Goal: Information Seeking & Learning: Learn about a topic

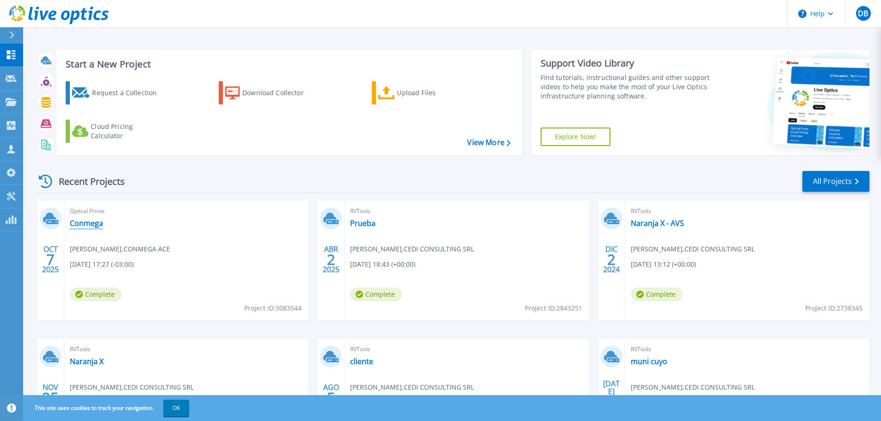
click at [80, 224] on link "Conmega" at bounding box center [86, 223] width 33 height 9
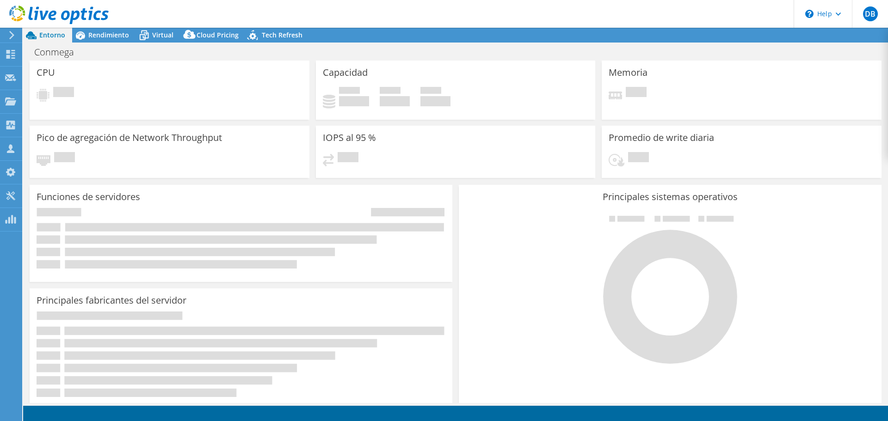
select select "USD"
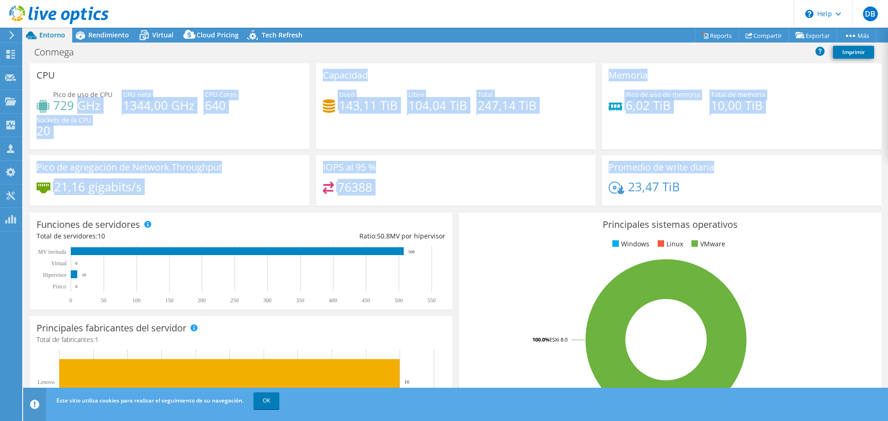
drag, startPoint x: 159, startPoint y: 105, endPoint x: 738, endPoint y: 181, distance: 584.5
click at [738, 181] on div "CPU Pico de uso de CPU 729 GHz CPU [PERSON_NAME] 1344,00 GHz CPU Cores 640 Sock…" at bounding box center [455, 137] width 858 height 148
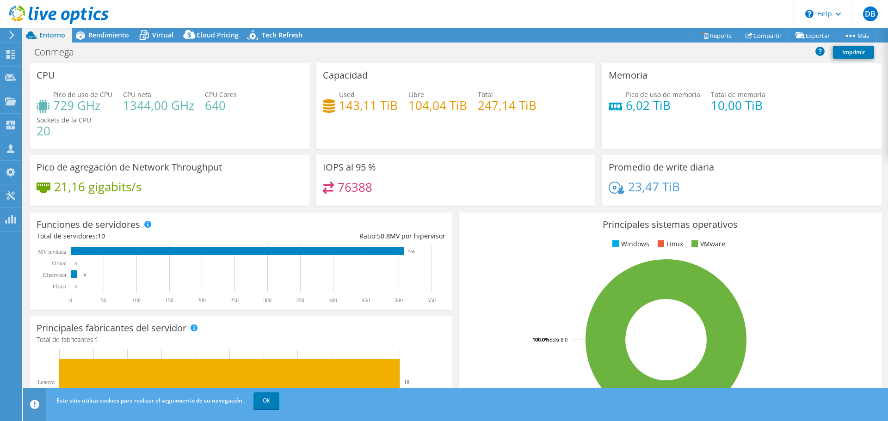
click at [770, 190] on div "23,47 TiB" at bounding box center [742, 191] width 266 height 19
click at [114, 37] on span "Rendimiento" at bounding box center [108, 35] width 41 height 9
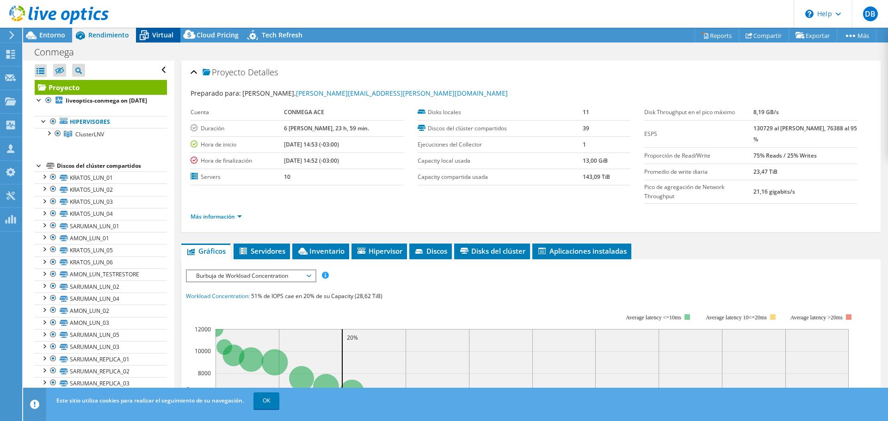
click at [154, 31] on span "Virtual" at bounding box center [162, 35] width 21 height 9
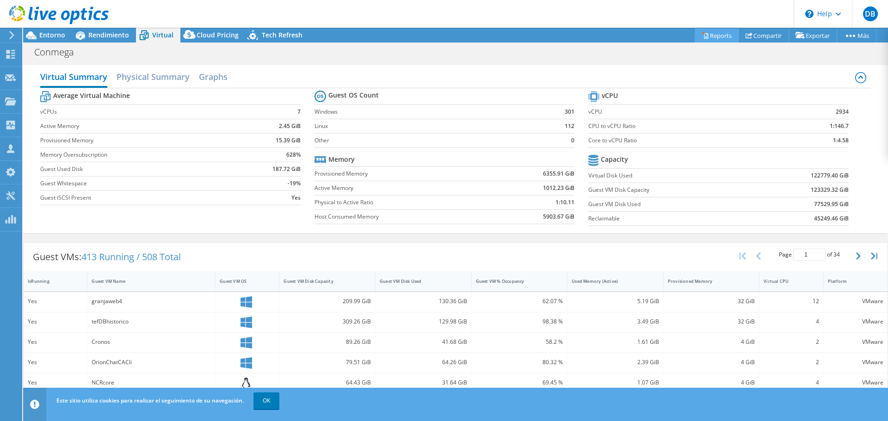
click at [706, 35] on link "Reports" at bounding box center [717, 35] width 44 height 14
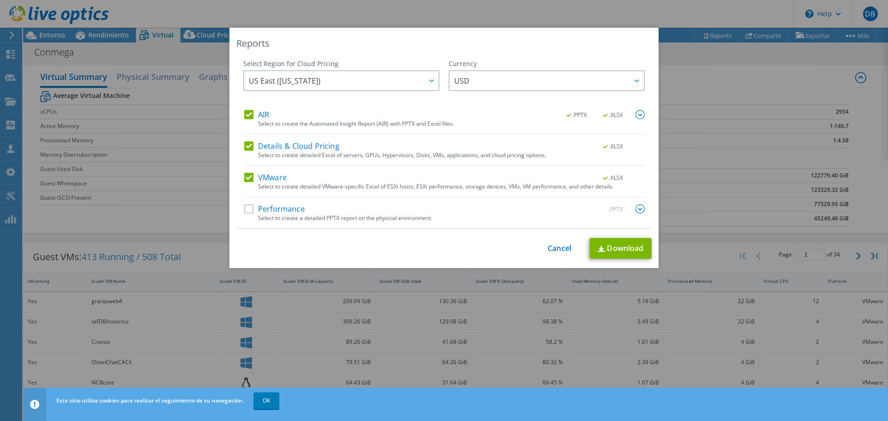
click at [246, 211] on label "Performance" at bounding box center [274, 208] width 61 height 9
click at [0, 0] on input "Performance" at bounding box center [0, 0] width 0 height 0
click at [636, 245] on link "Download" at bounding box center [621, 248] width 62 height 21
click at [557, 249] on link "Cancel" at bounding box center [560, 248] width 24 height 9
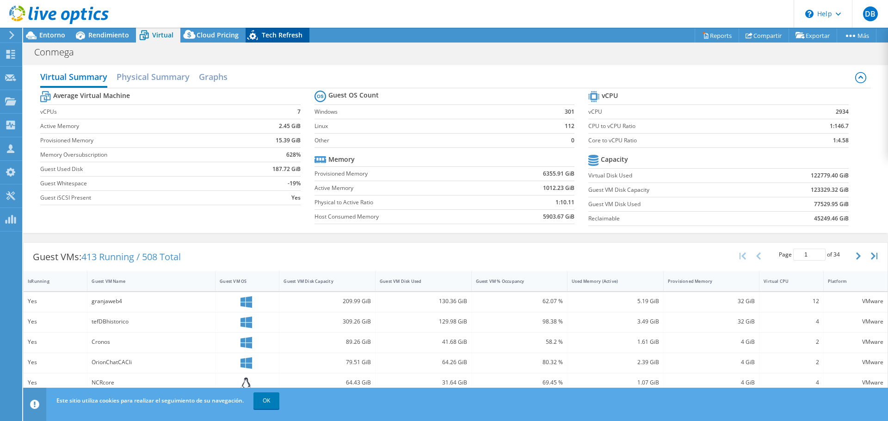
click at [275, 34] on span "Tech Refresh" at bounding box center [282, 35] width 41 height 9
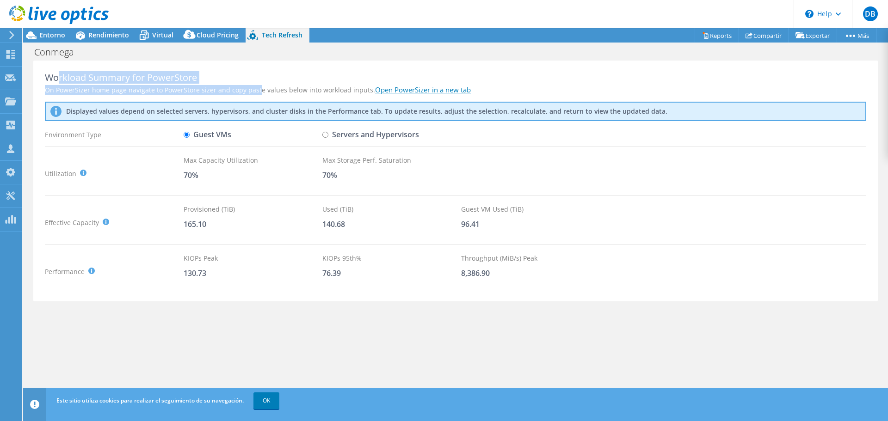
drag, startPoint x: 102, startPoint y: 83, endPoint x: 255, endPoint y: 92, distance: 153.8
click at [255, 92] on div "Workload Summary for PowerStore On PowerSizer home page navigate to PowerStore …" at bounding box center [455, 181] width 845 height 241
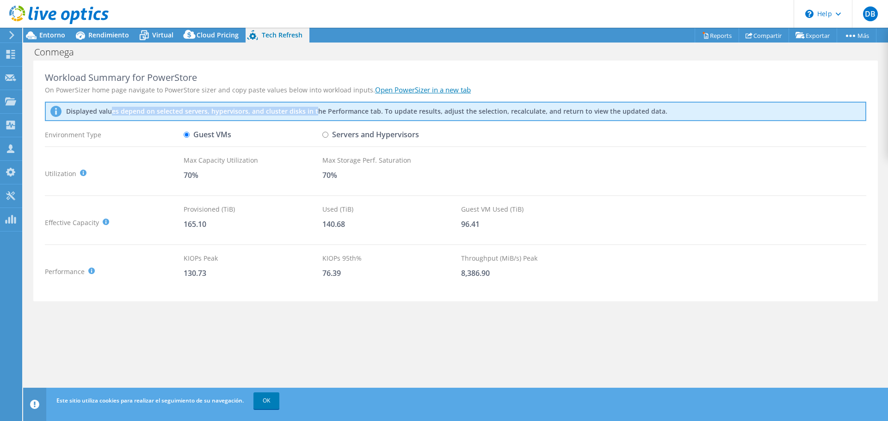
drag, startPoint x: 135, startPoint y: 109, endPoint x: 314, endPoint y: 113, distance: 179.1
click at [314, 113] on p "Displayed values depend on selected servers, hypervisors, and cluster disks in …" at bounding box center [285, 111] width 439 height 8
click at [332, 141] on label "Servers and Hypervisors" at bounding box center [370, 135] width 97 height 16
click at [328, 138] on input "Servers and Hypervisors" at bounding box center [325, 135] width 6 height 6
radio input "true"
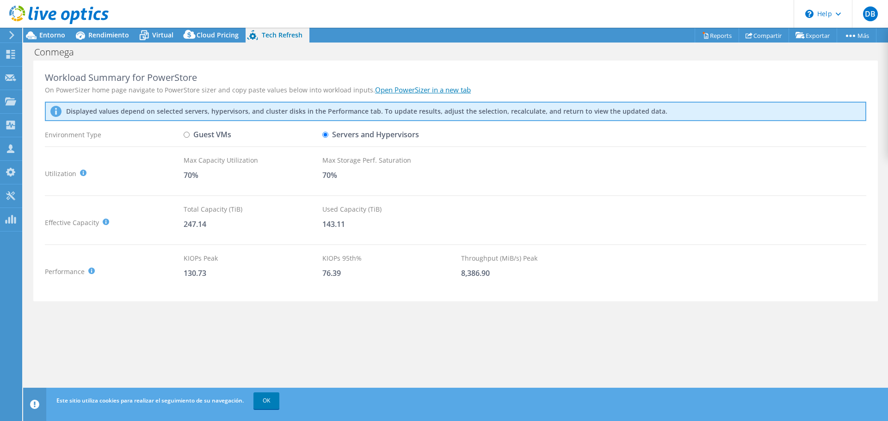
click at [198, 138] on label "Guest VMs" at bounding box center [208, 135] width 48 height 16
click at [190, 138] on input "Guest VMs" at bounding box center [187, 135] width 6 height 6
radio input "true"
click at [350, 136] on label "Servers and Hypervisors" at bounding box center [370, 135] width 97 height 16
click at [328, 136] on input "Servers and Hypervisors" at bounding box center [325, 135] width 6 height 6
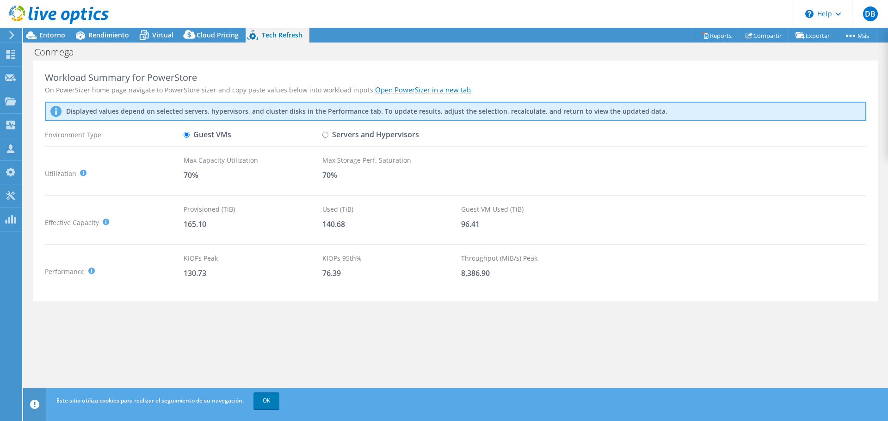
radio input "true"
radio input "false"
click at [57, 34] on span "Entorno" at bounding box center [52, 35] width 26 height 9
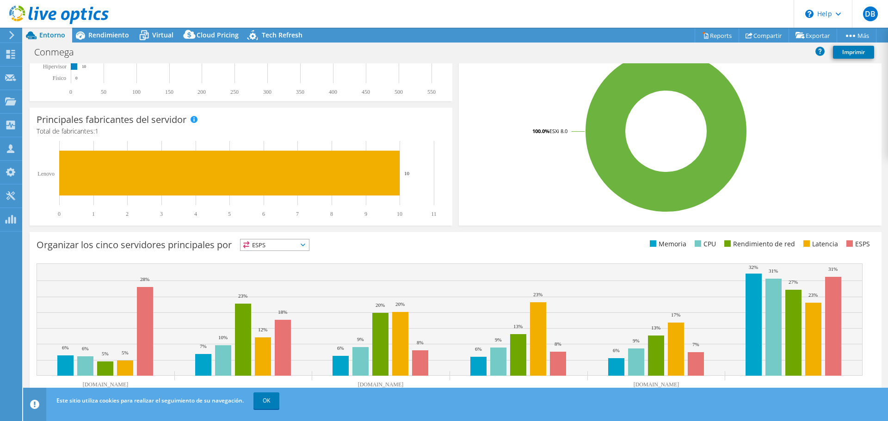
scroll to position [222, 0]
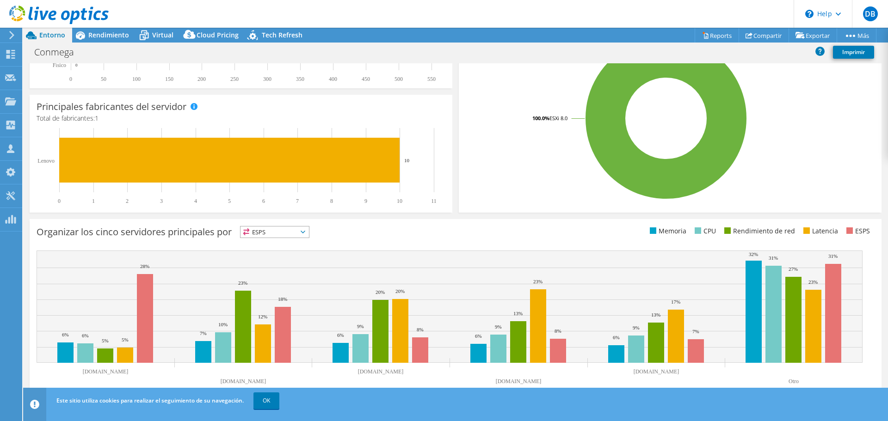
click at [276, 226] on div "ESPS ESPS" at bounding box center [274, 232] width 69 height 12
click at [382, 221] on div "Organizar [PERSON_NAME] servidores principales por ESPS ESPS CPU" at bounding box center [456, 309] width 852 height 180
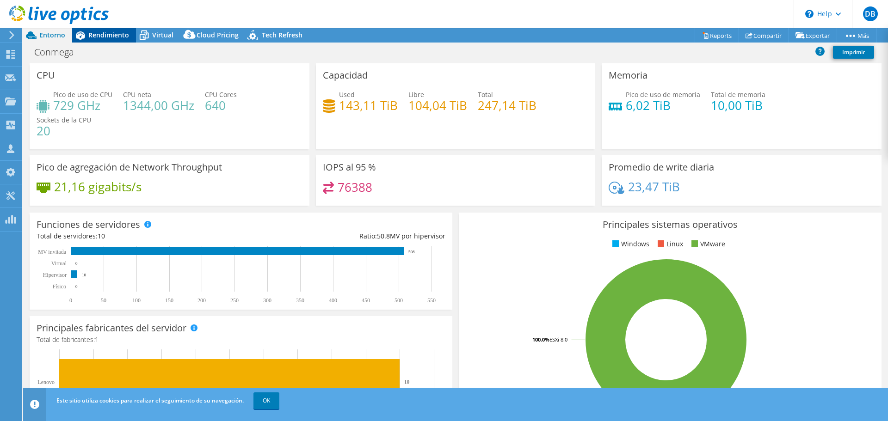
click at [122, 37] on span "Rendimiento" at bounding box center [108, 35] width 41 height 9
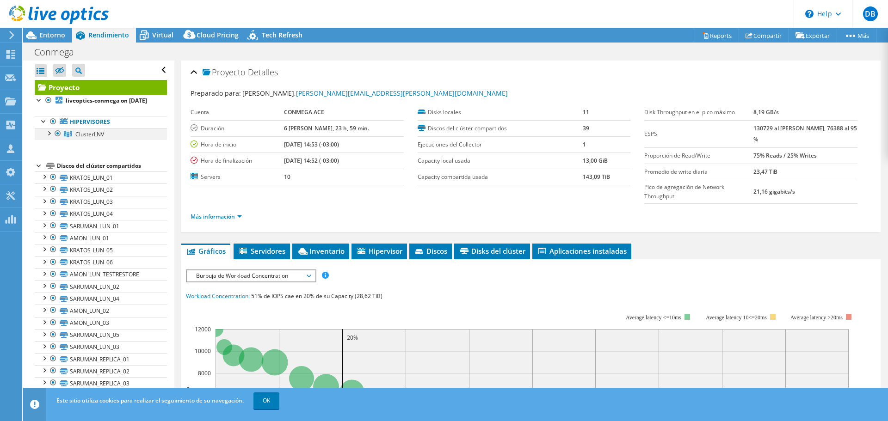
click at [49, 137] on div at bounding box center [48, 132] width 9 height 9
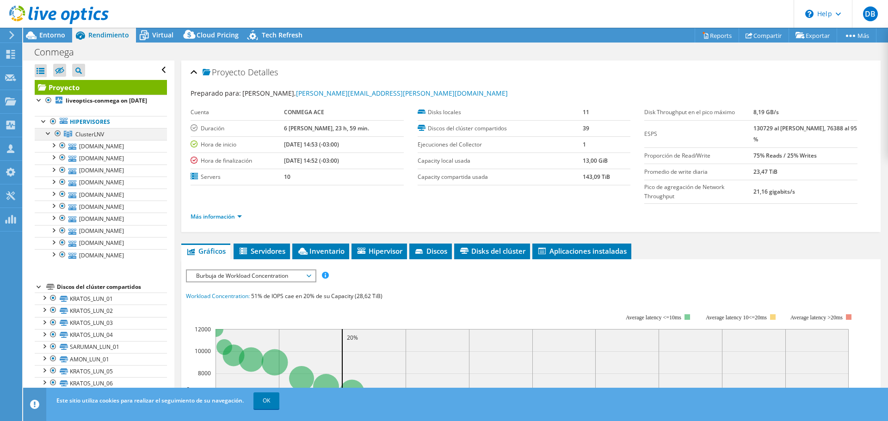
click at [49, 137] on div at bounding box center [48, 132] width 9 height 9
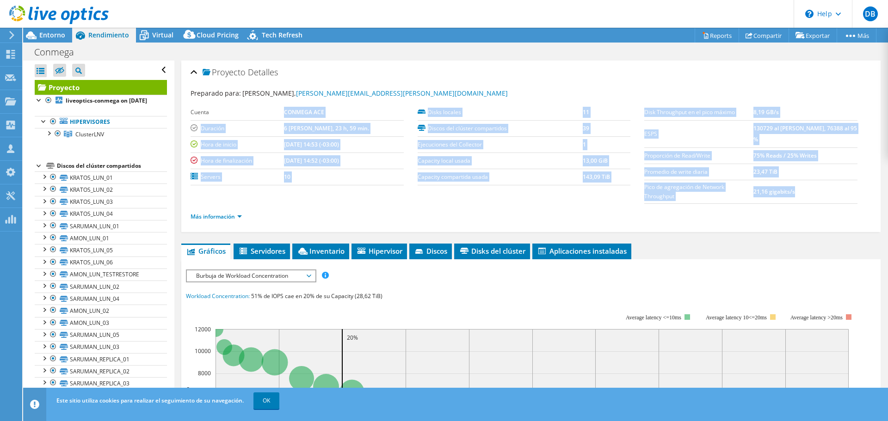
drag, startPoint x: 302, startPoint y: 115, endPoint x: 801, endPoint y: 196, distance: 506.0
click at [801, 196] on section "Preparado para: [PERSON_NAME], [PERSON_NAME][EMAIL_ADDRESS][PERSON_NAME][DOMAIN…" at bounding box center [531, 159] width 681 height 142
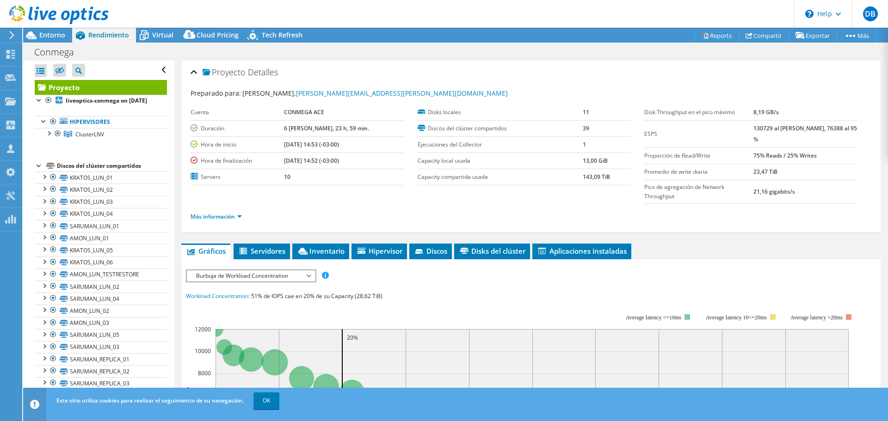
click at [723, 211] on ul "Más información" at bounding box center [531, 216] width 681 height 12
click at [309, 276] on span "Burbuja de Workload Concentration" at bounding box center [250, 276] width 119 height 11
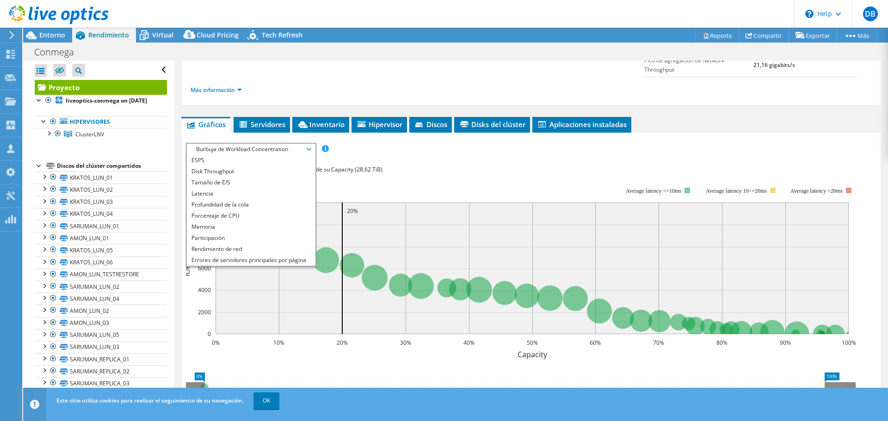
scroll to position [127, 0]
click at [259, 117] on li "Servidores" at bounding box center [262, 125] width 56 height 16
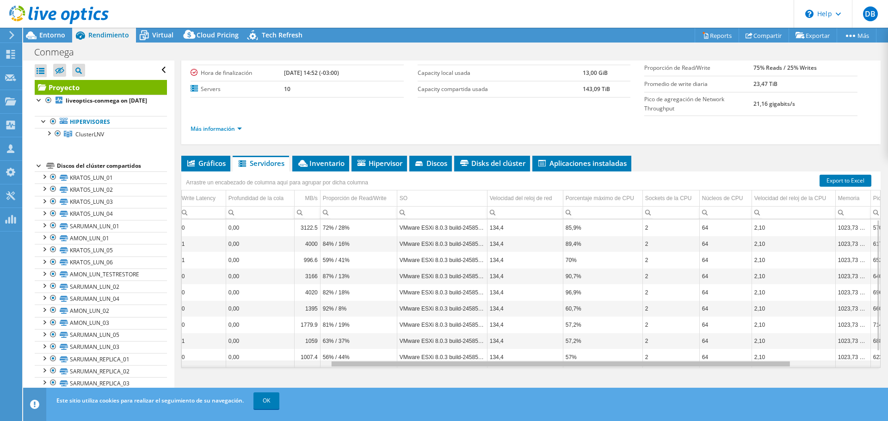
scroll to position [0, 333]
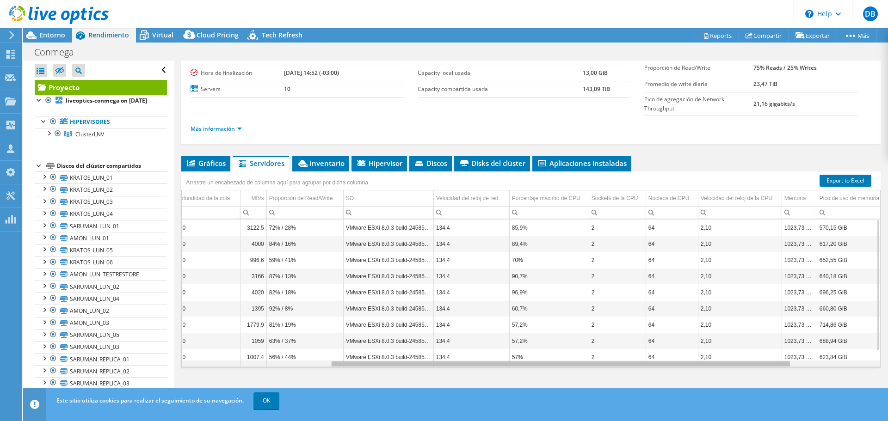
drag, startPoint x: 506, startPoint y: 364, endPoint x: 729, endPoint y: 370, distance: 222.6
click at [729, 370] on body "DB Asociado de canal [PERSON_NAME] [EMAIL_ADDRESS][DOMAIN_NAME] CEDI CONSULTING…" at bounding box center [444, 210] width 888 height 421
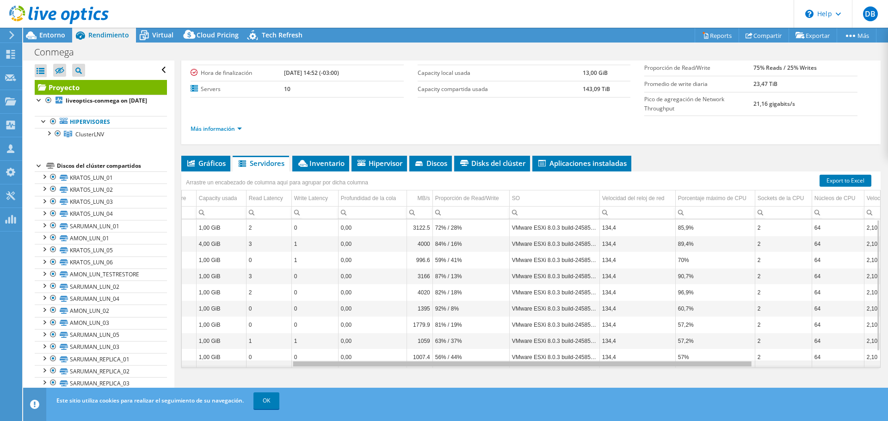
scroll to position [0, 0]
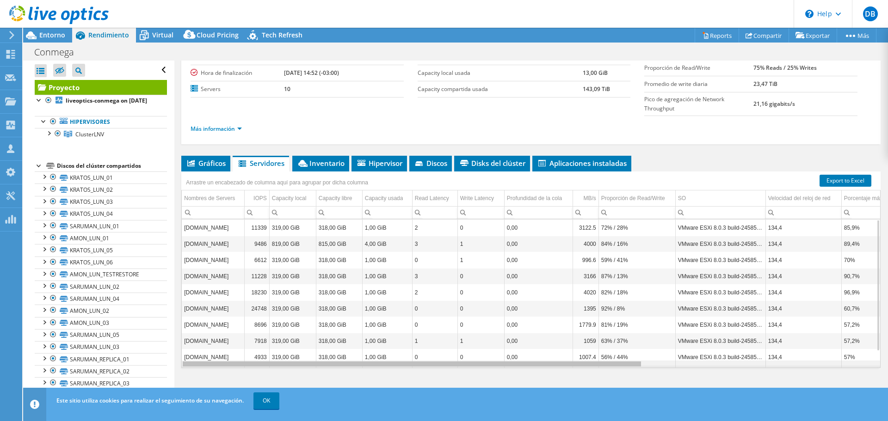
drag, startPoint x: 670, startPoint y: 367, endPoint x: 366, endPoint y: 355, distance: 304.1
click at [366, 358] on body "DB Asociado de canal [PERSON_NAME] [EMAIL_ADDRESS][DOMAIN_NAME] CEDI CONSULTING…" at bounding box center [444, 210] width 888 height 421
click at [319, 163] on span "Inventario" at bounding box center [321, 163] width 48 height 9
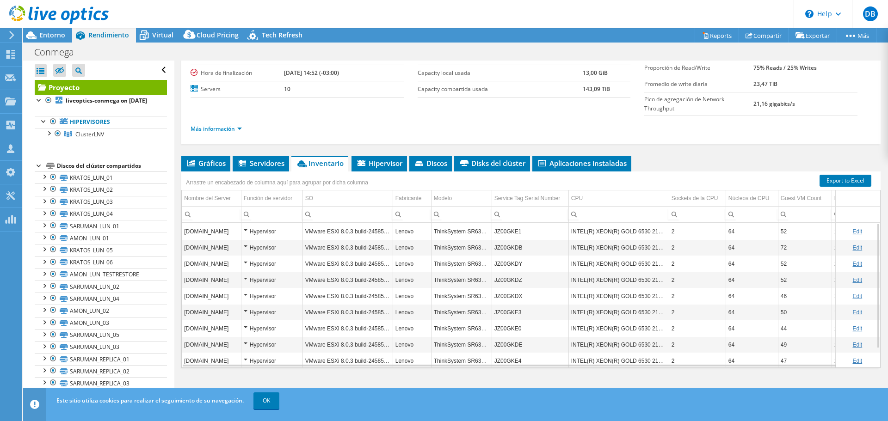
click at [517, 235] on td "JZ00GKE1" at bounding box center [530, 231] width 77 height 16
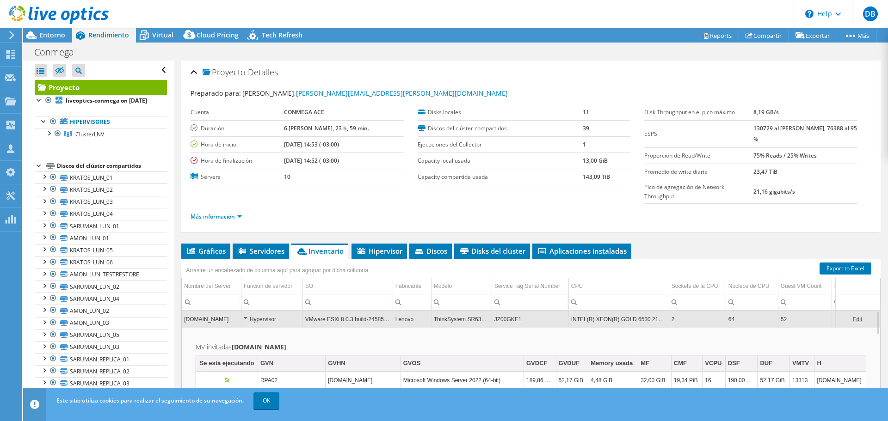
click at [468, 342] on h2 "MV invitadas [DOMAIN_NAME]" at bounding box center [531, 347] width 671 height 11
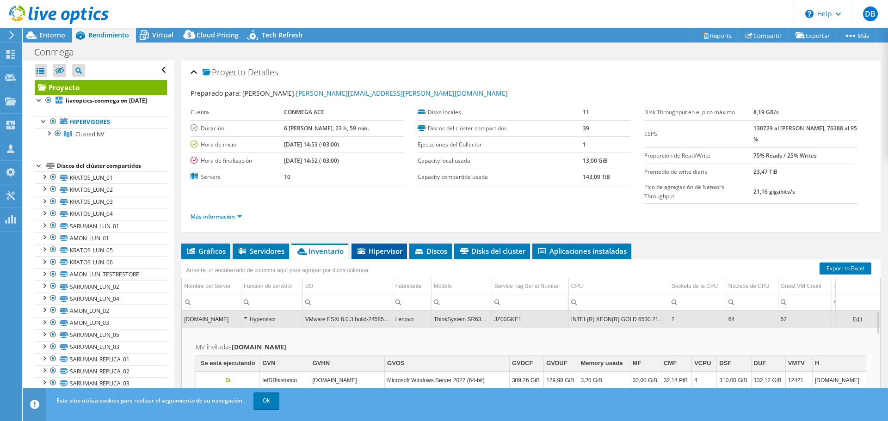
click at [378, 247] on span "Hipervisor" at bounding box center [379, 251] width 46 height 9
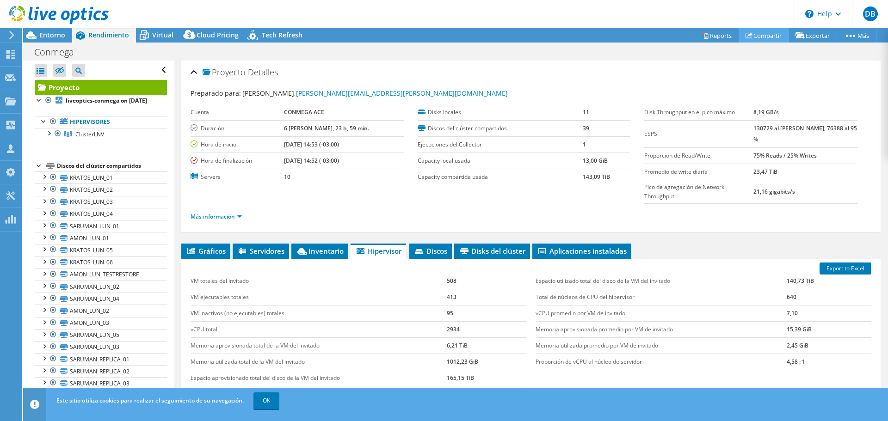
click at [750, 35] on link "Compartir" at bounding box center [764, 35] width 50 height 14
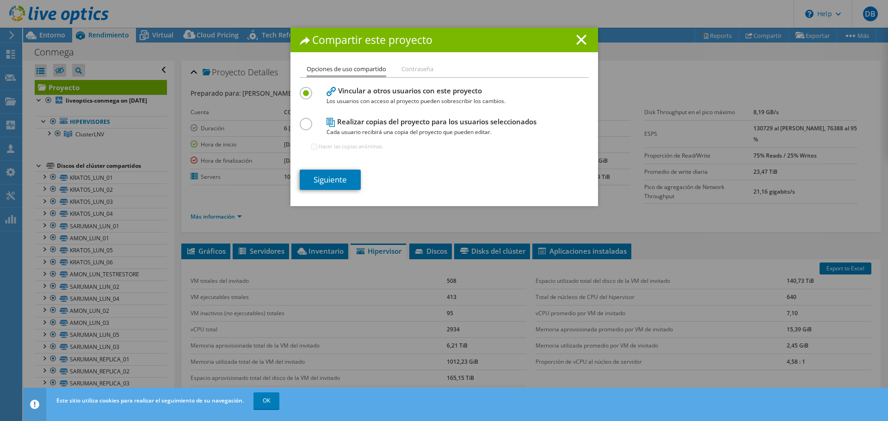
click at [295, 119] on div "Opciones de uso compartido Contraseña Vincular a otros usuarios con este proyec…" at bounding box center [444, 135] width 308 height 142
click at [303, 120] on label at bounding box center [308, 119] width 16 height 2
click at [0, 0] on input "radio" at bounding box center [0, 0] width 0 height 0
click at [578, 42] on icon at bounding box center [581, 40] width 10 height 10
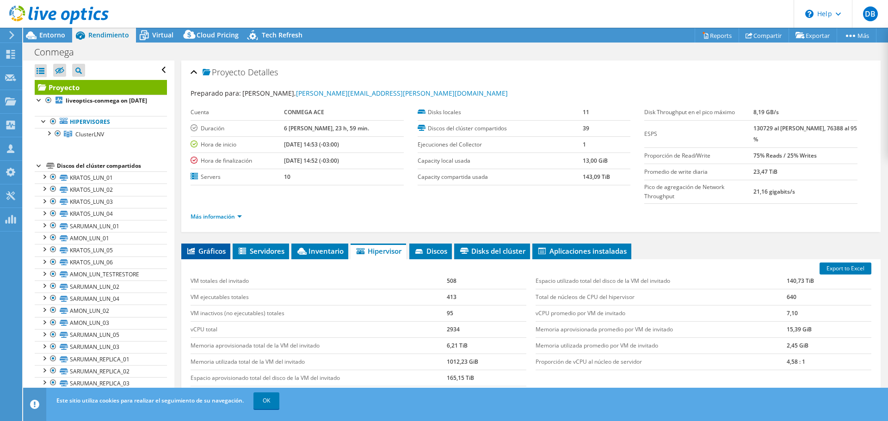
click at [204, 253] on span "Gráficos" at bounding box center [206, 251] width 40 height 9
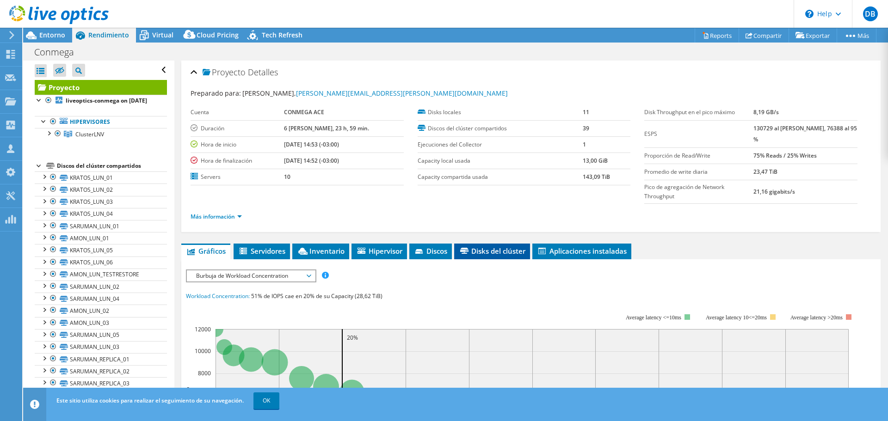
click at [506, 253] on span "Disks del clúster" at bounding box center [492, 251] width 67 height 9
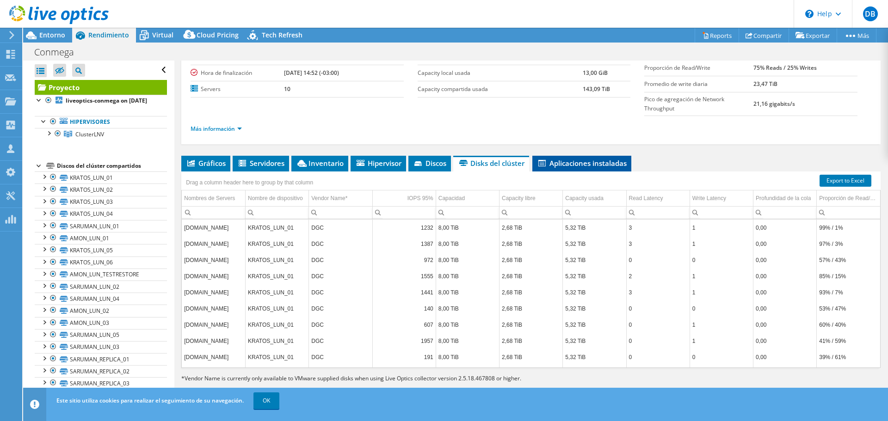
click at [581, 168] on li "Aplicaciones instaladas" at bounding box center [581, 164] width 99 height 16
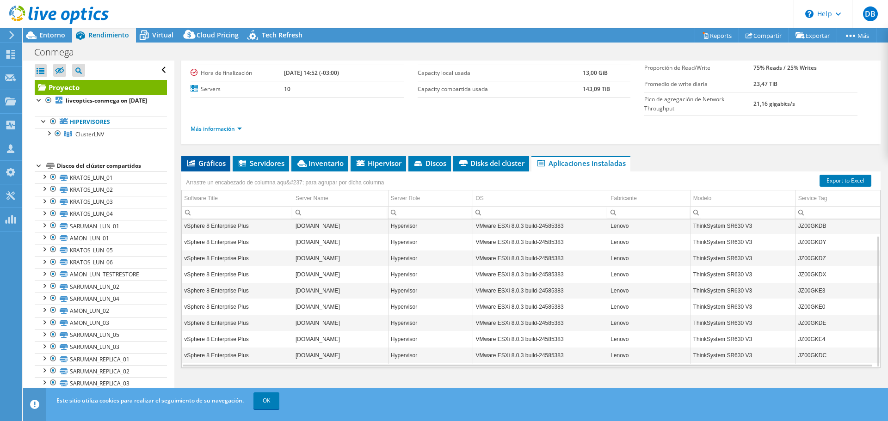
click at [210, 161] on span "Gráficos" at bounding box center [206, 163] width 40 height 9
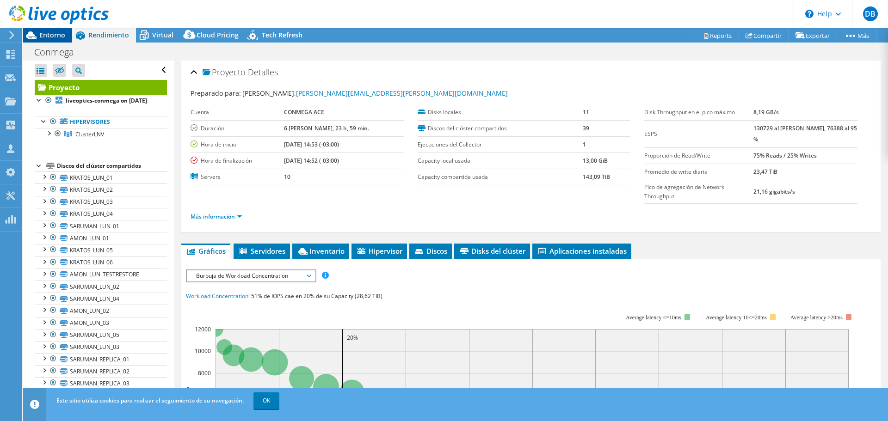
click at [47, 32] on span "Entorno" at bounding box center [52, 35] width 26 height 9
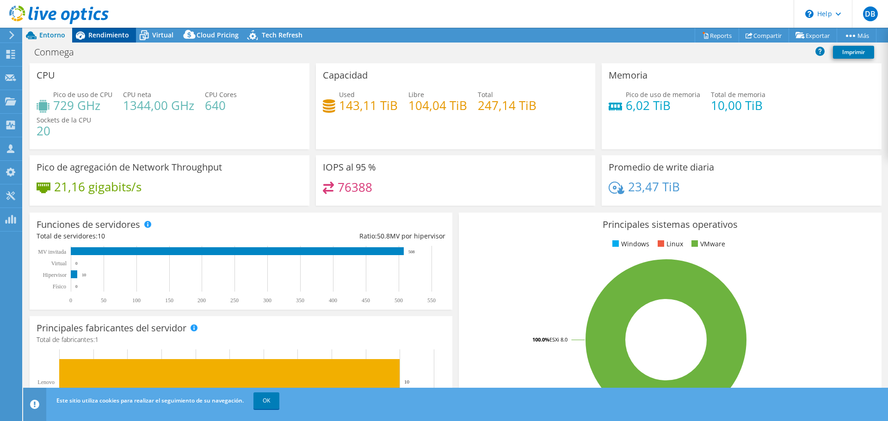
click at [127, 41] on div "Rendimiento" at bounding box center [104, 35] width 64 height 15
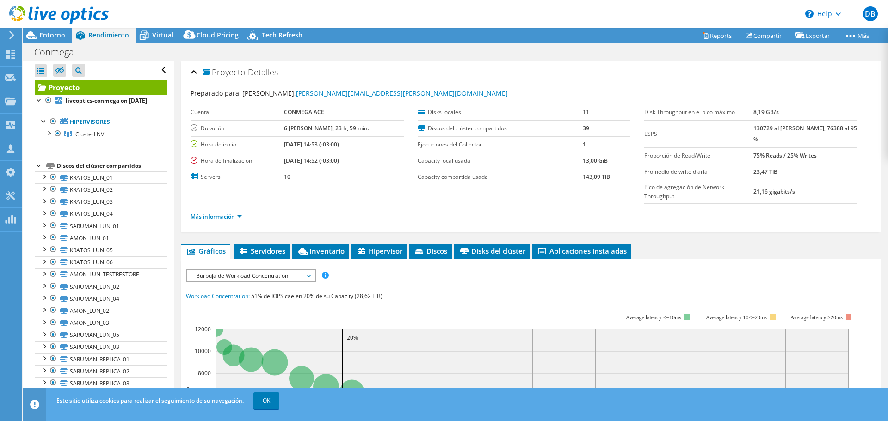
click at [299, 277] on span "Burbuja de Workload Concentration" at bounding box center [250, 276] width 119 height 11
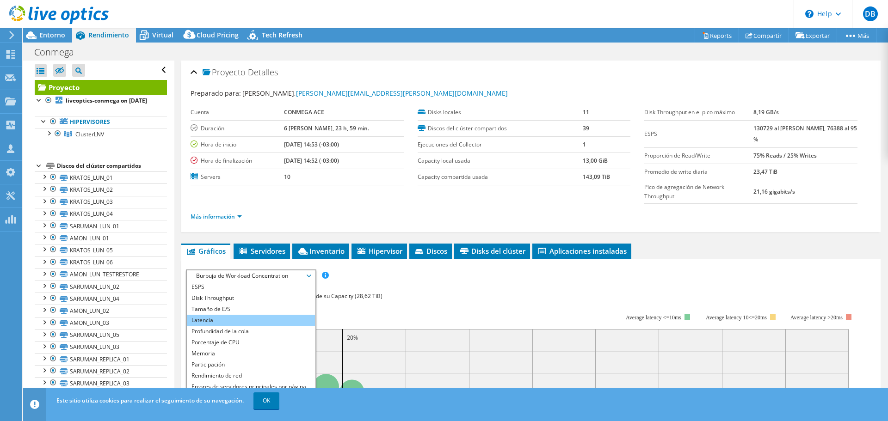
scroll to position [33, 0]
click at [221, 322] on li "Memoria" at bounding box center [251, 320] width 128 height 11
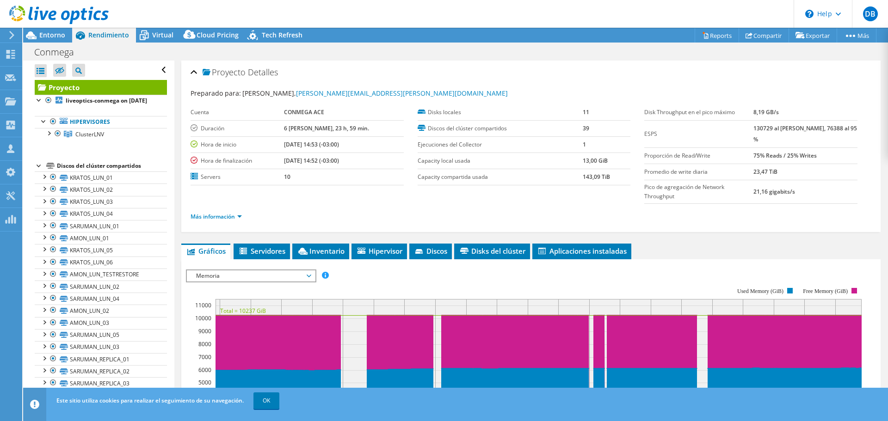
click at [736, 247] on ul "Gráficos Servidores Inventario Hipervisor Discos Disks del clúster Aplicaciones…" at bounding box center [530, 252] width 699 height 16
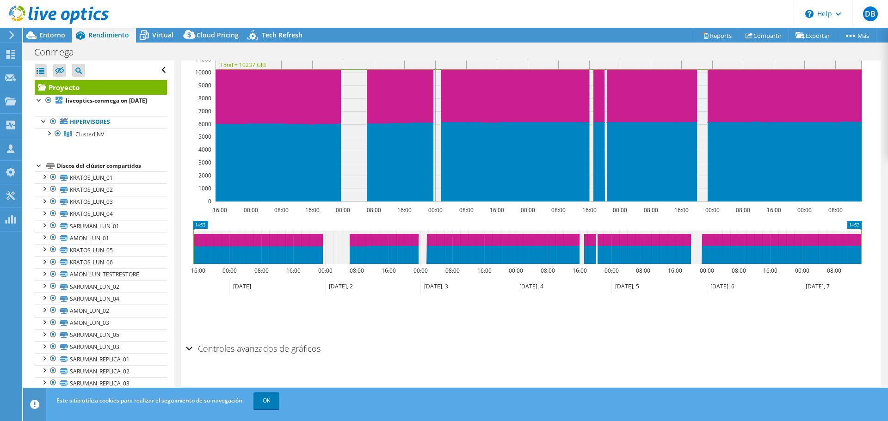
scroll to position [107, 0]
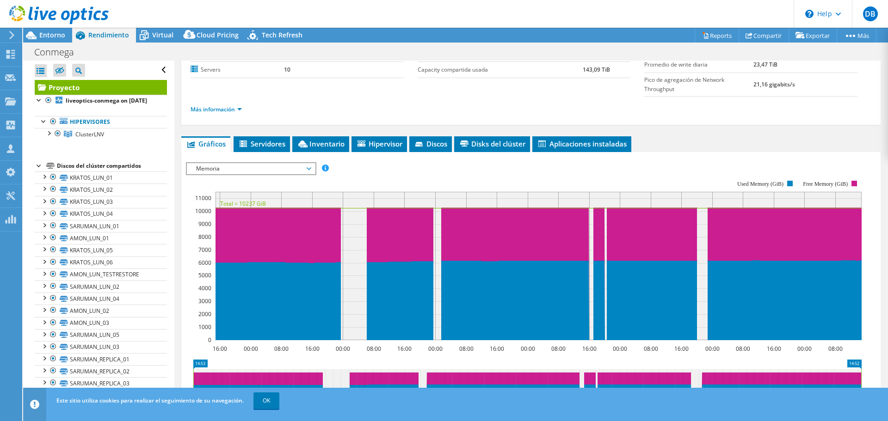
click at [293, 169] on span "Memoria" at bounding box center [250, 168] width 119 height 11
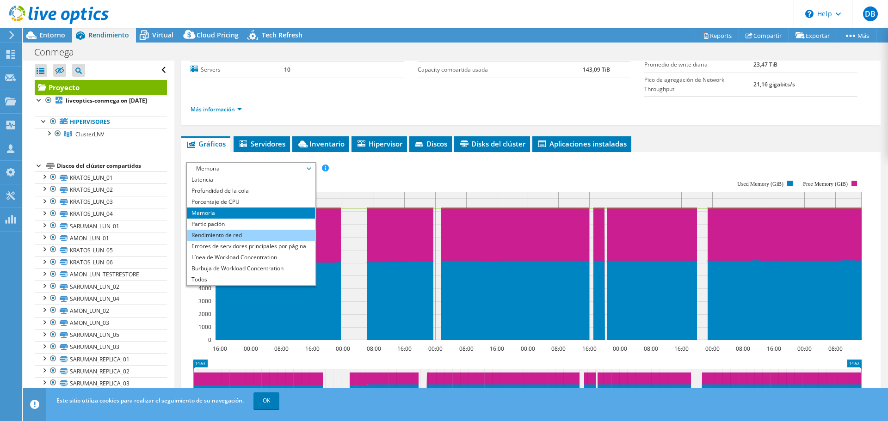
click at [208, 235] on li "Rendimiento de red" at bounding box center [251, 235] width 128 height 11
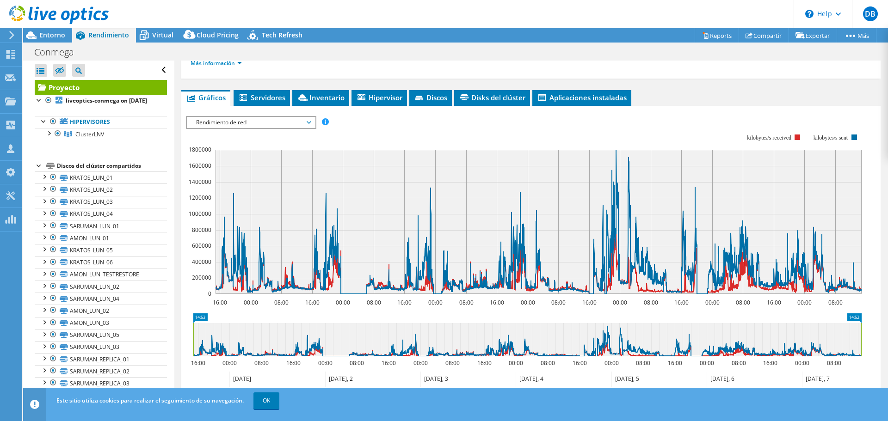
scroll to position [200, 0]
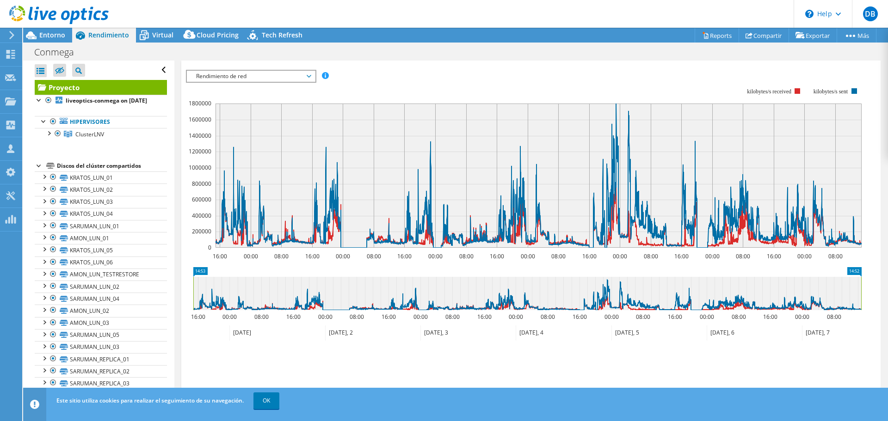
click at [243, 76] on span "Rendimiento de red" at bounding box center [250, 76] width 119 height 11
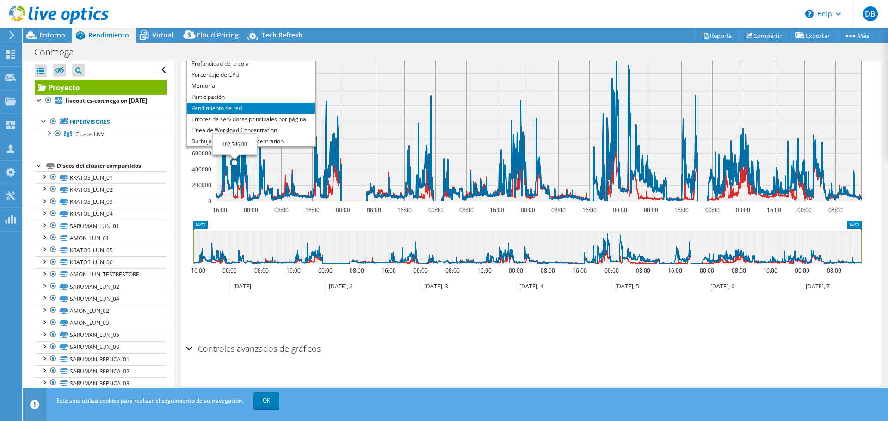
scroll to position [33, 0]
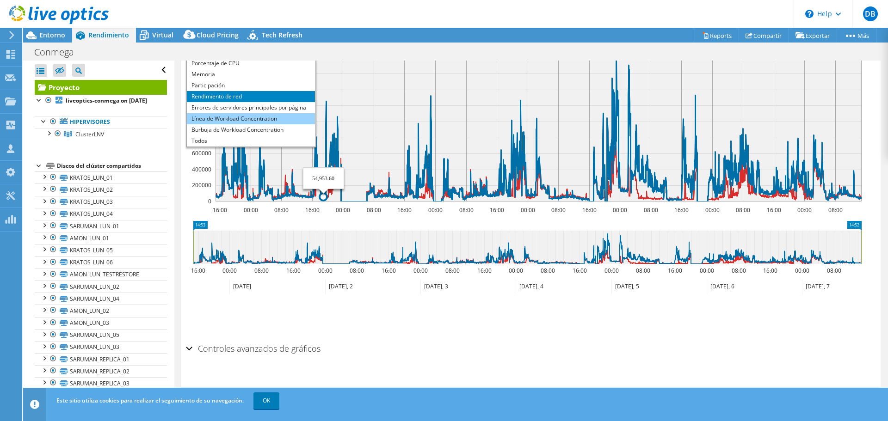
click at [264, 118] on li "Línea de Workload Concentration" at bounding box center [251, 118] width 128 height 11
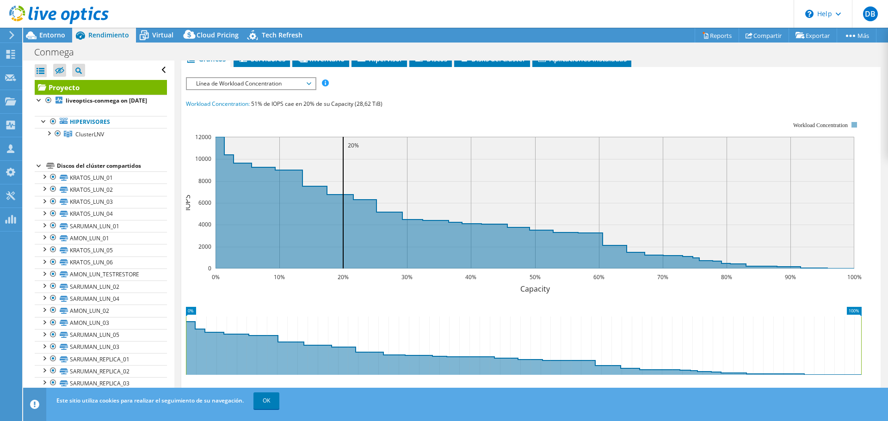
scroll to position [134, 0]
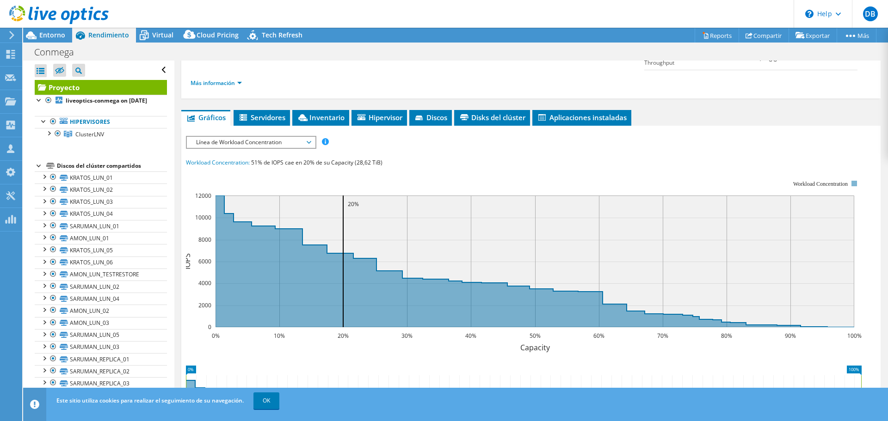
click at [288, 148] on span "Línea de Workload Concentration" at bounding box center [250, 142] width 119 height 11
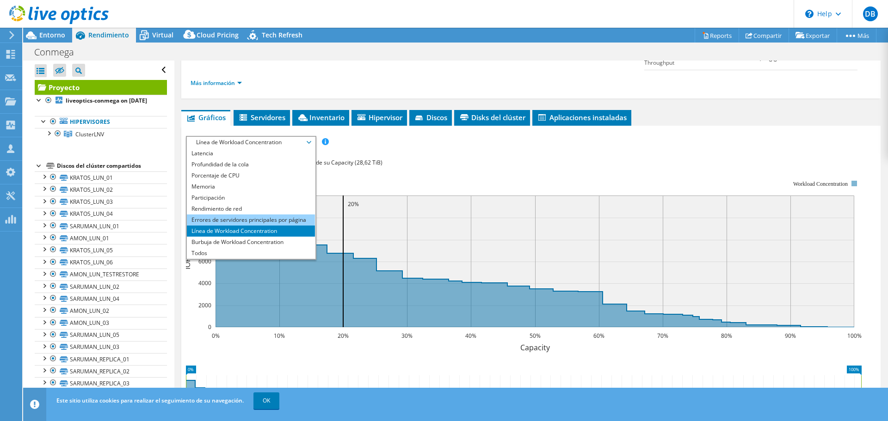
click at [234, 222] on li "Errores de servidores principales por página" at bounding box center [251, 220] width 128 height 11
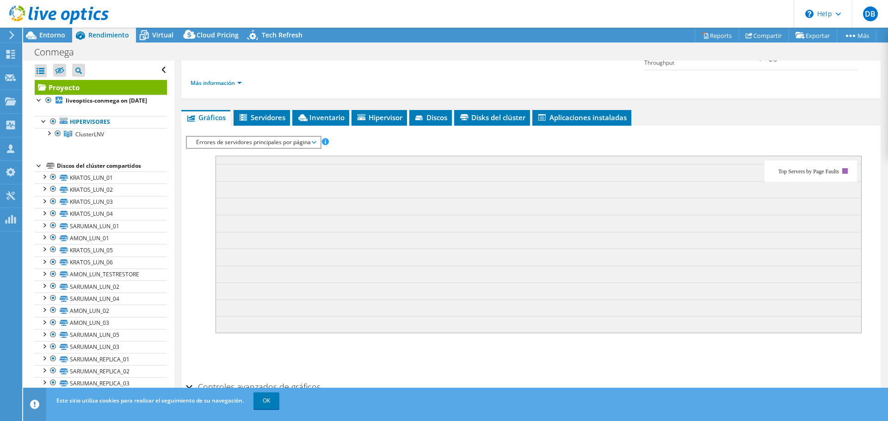
click at [305, 145] on span "Errores de servidores principales por página" at bounding box center [253, 142] width 124 height 11
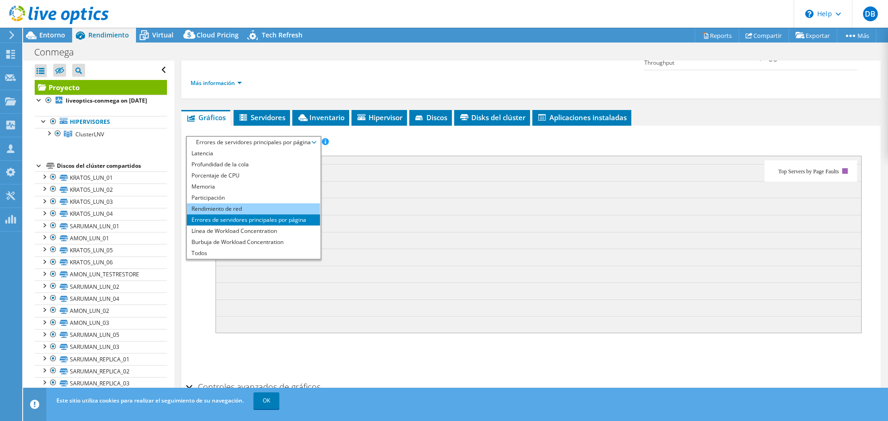
click at [218, 210] on li "Rendimiento de red" at bounding box center [253, 209] width 133 height 11
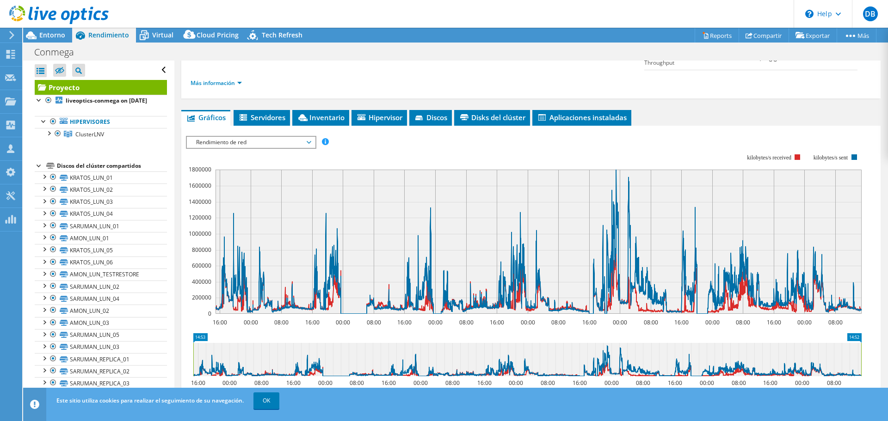
click at [266, 144] on span "Rendimiento de red" at bounding box center [250, 142] width 119 height 11
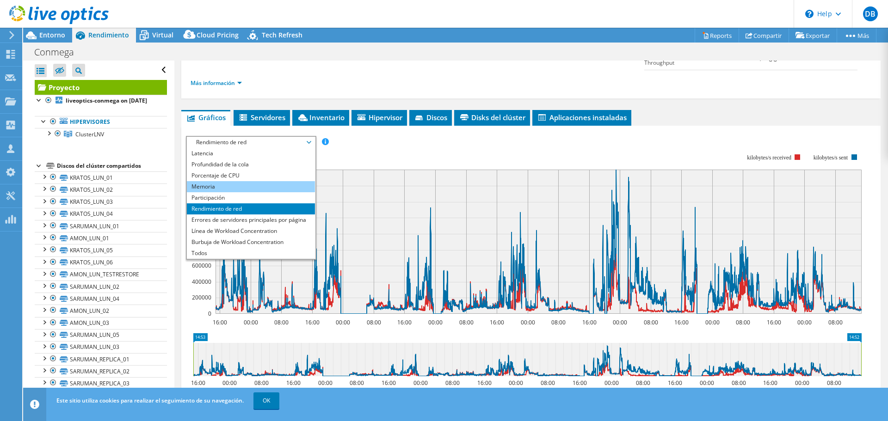
scroll to position [0, 0]
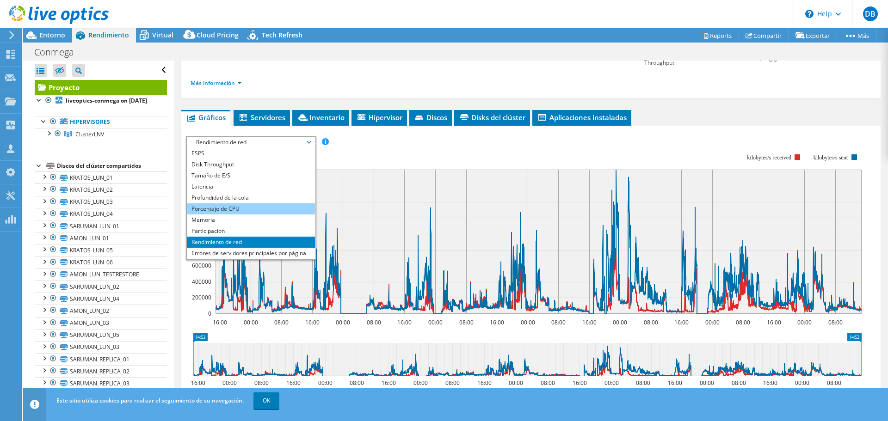
click at [217, 207] on li "Porcentaje de CPU" at bounding box center [251, 209] width 128 height 11
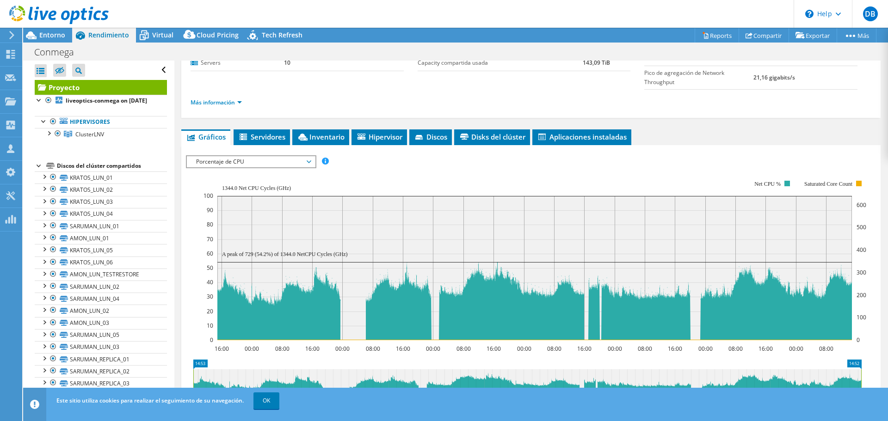
scroll to position [160, 0]
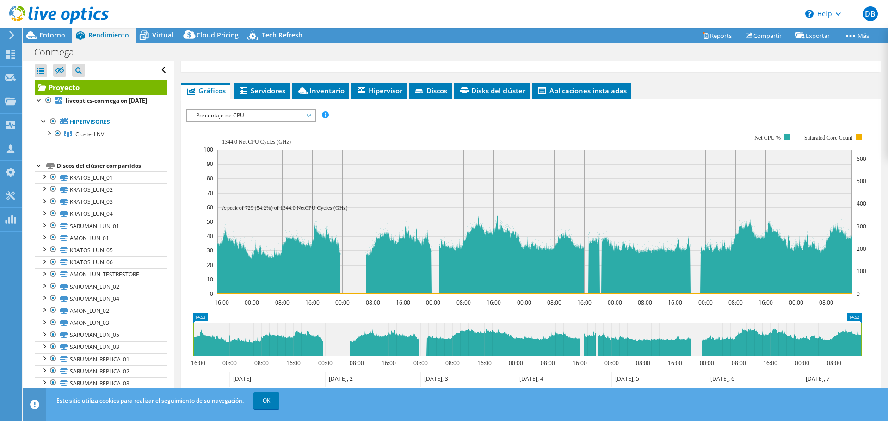
click at [217, 109] on div "Porcentaje de CPU ESPS Disk Throughput Tamaño de E/S Latencia Profundidad de la…" at bounding box center [251, 115] width 130 height 13
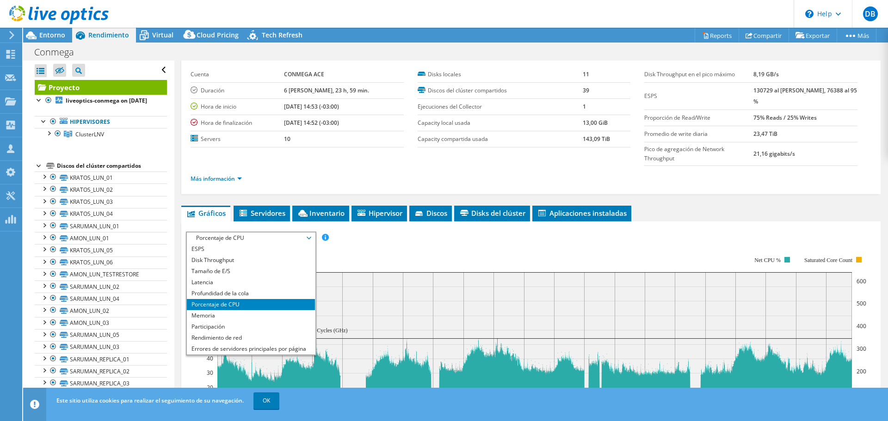
scroll to position [0, 0]
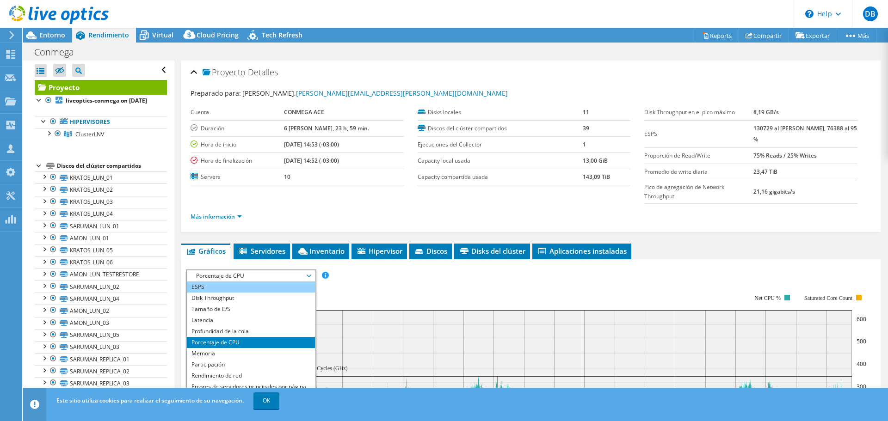
click at [202, 288] on li "ESPS" at bounding box center [251, 287] width 128 height 11
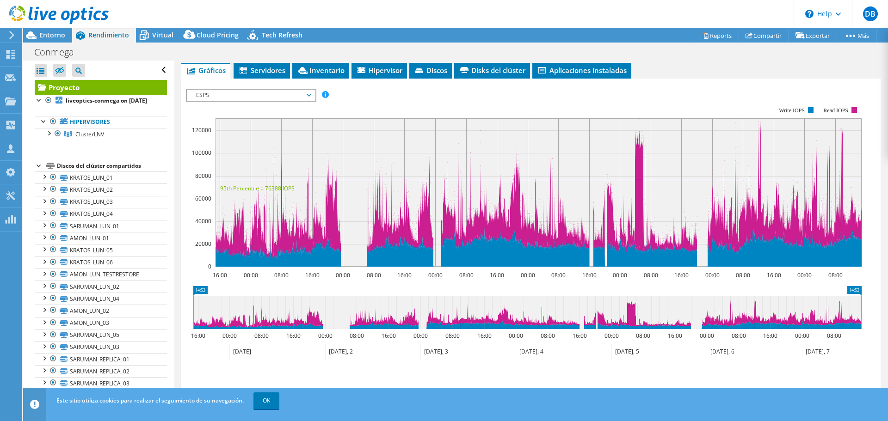
scroll to position [185, 0]
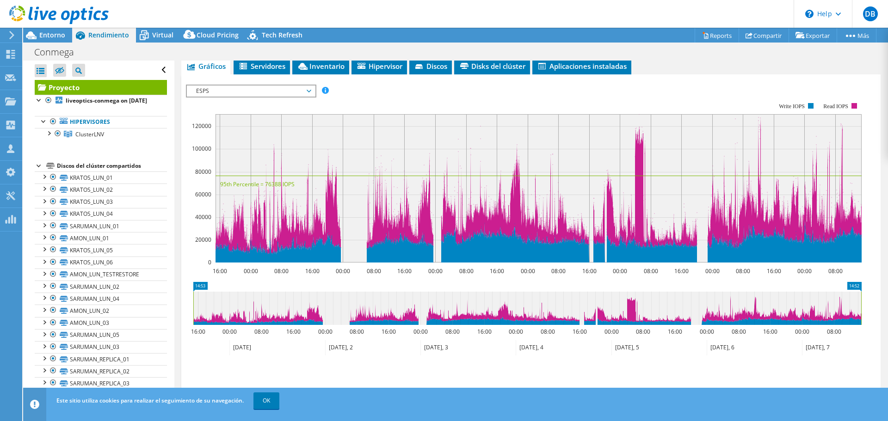
click at [212, 93] on span "ESPS" at bounding box center [250, 91] width 119 height 11
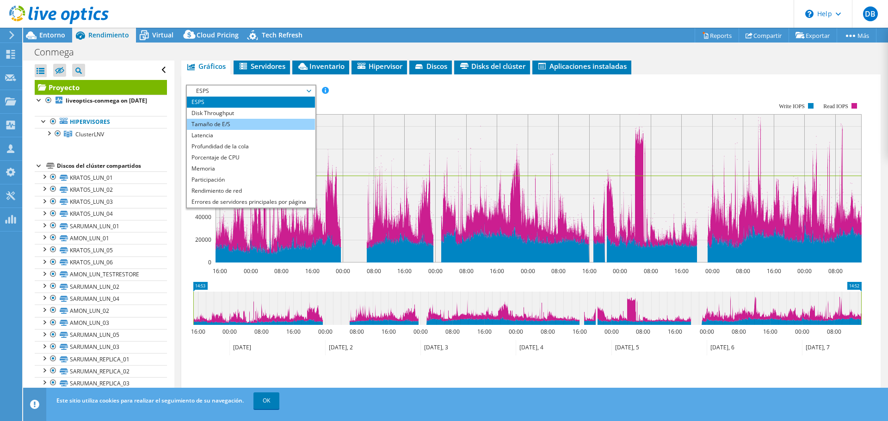
scroll to position [93, 0]
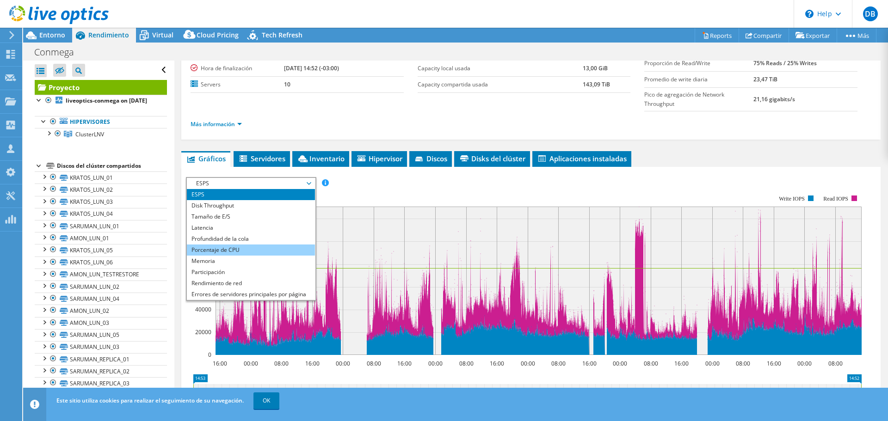
click at [217, 248] on li "Porcentaje de CPU" at bounding box center [251, 250] width 128 height 11
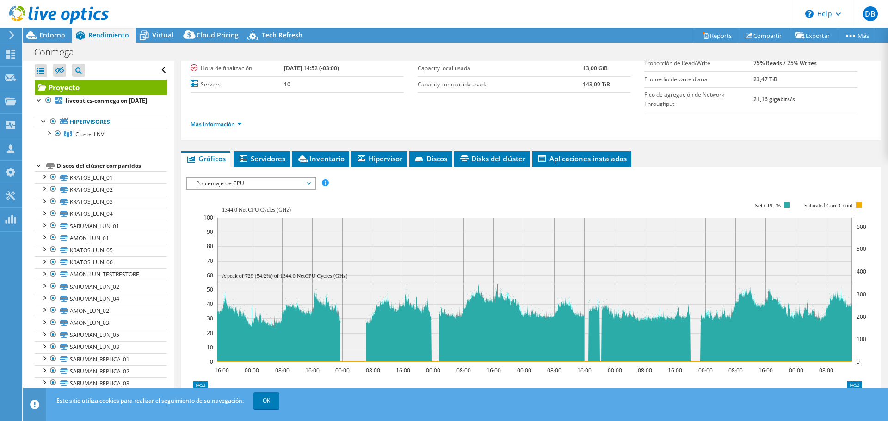
click at [247, 191] on rect at bounding box center [535, 282] width 663 height 185
click at [246, 184] on span "Porcentaje de CPU" at bounding box center [250, 183] width 119 height 11
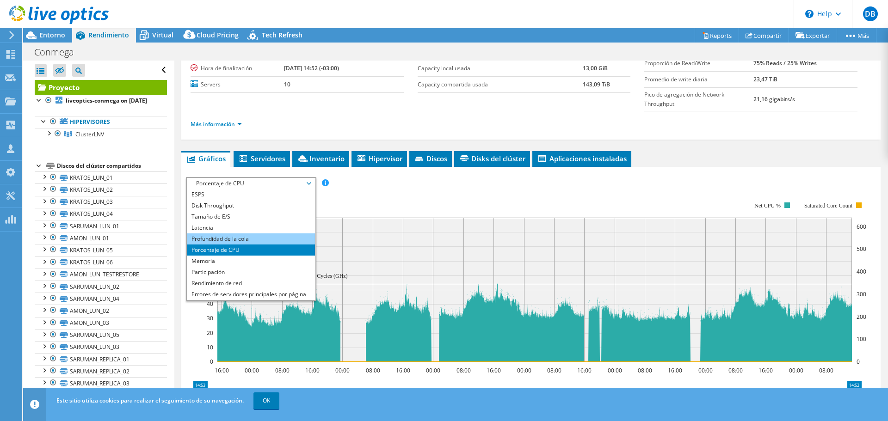
click at [242, 239] on li "Profundidad de la cola" at bounding box center [251, 239] width 128 height 11
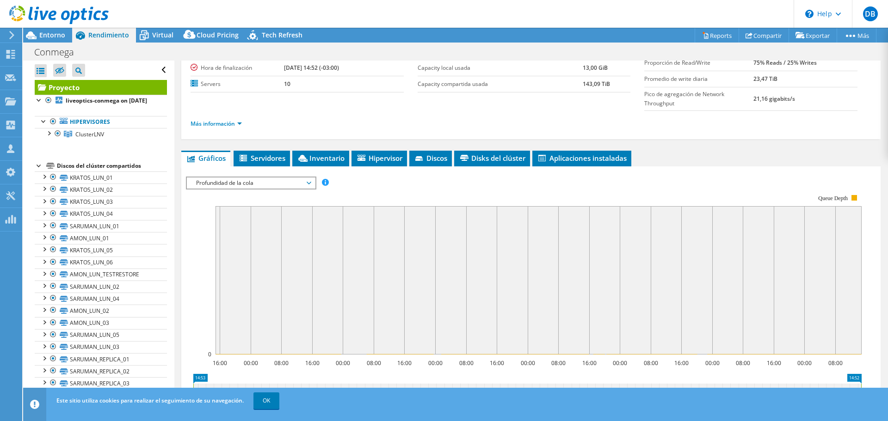
scroll to position [15, 0]
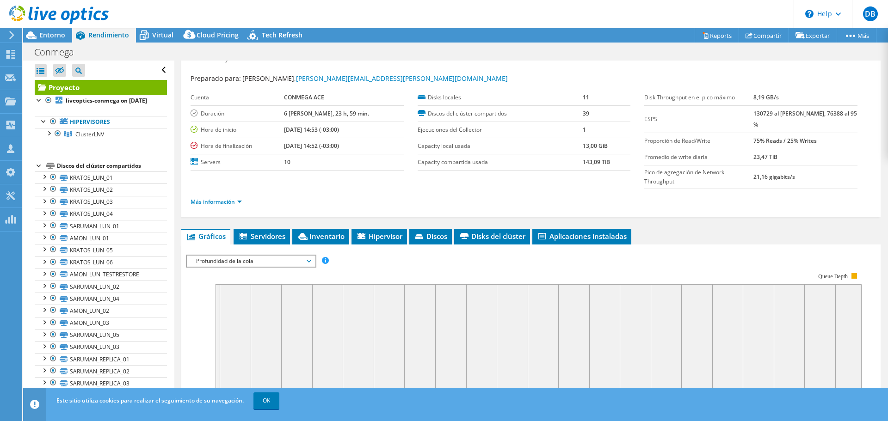
click at [217, 262] on span "Profundidad de la cola" at bounding box center [250, 261] width 119 height 11
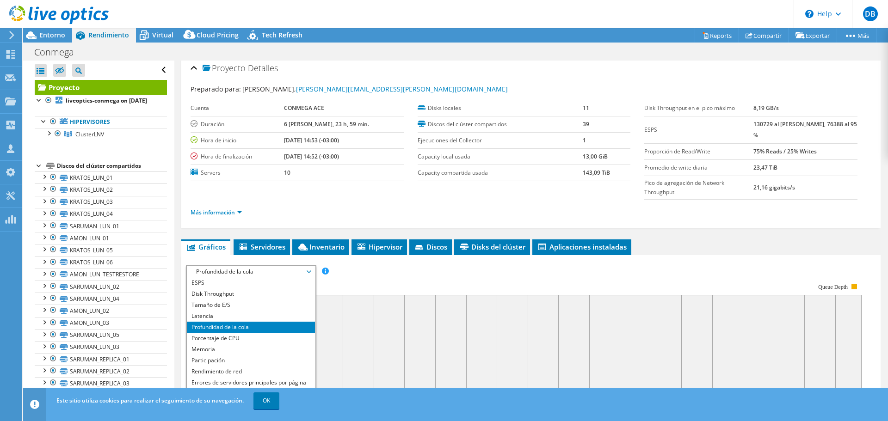
scroll to position [0, 0]
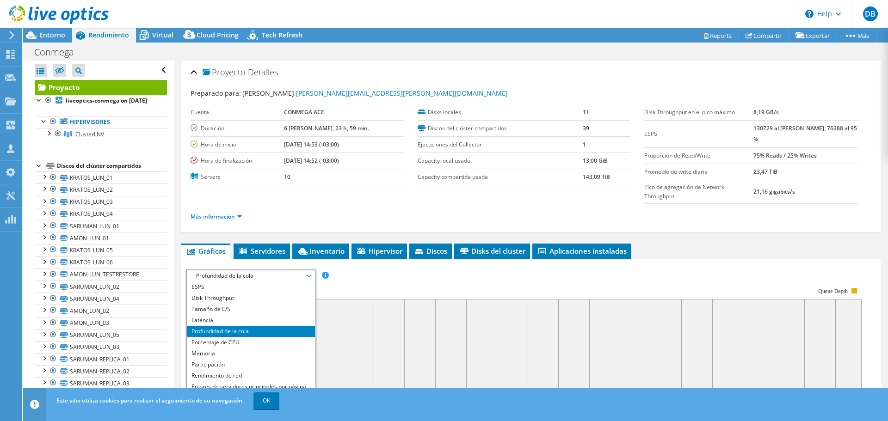
click at [252, 214] on ul "Más información" at bounding box center [531, 216] width 681 height 12
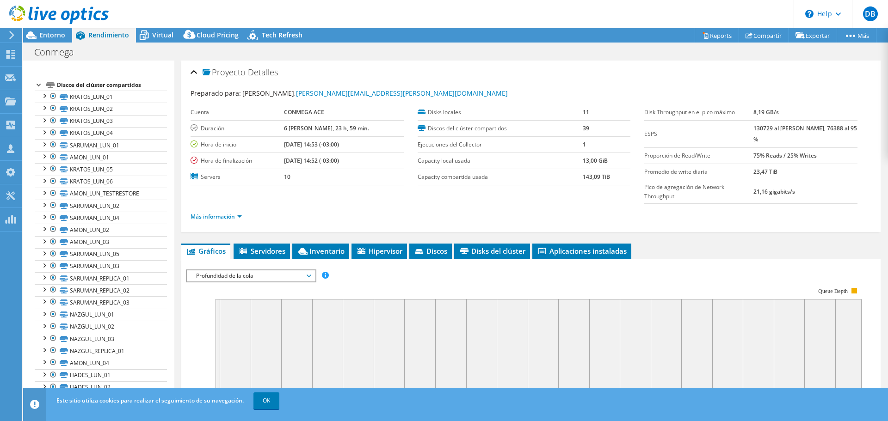
scroll to position [260, 0]
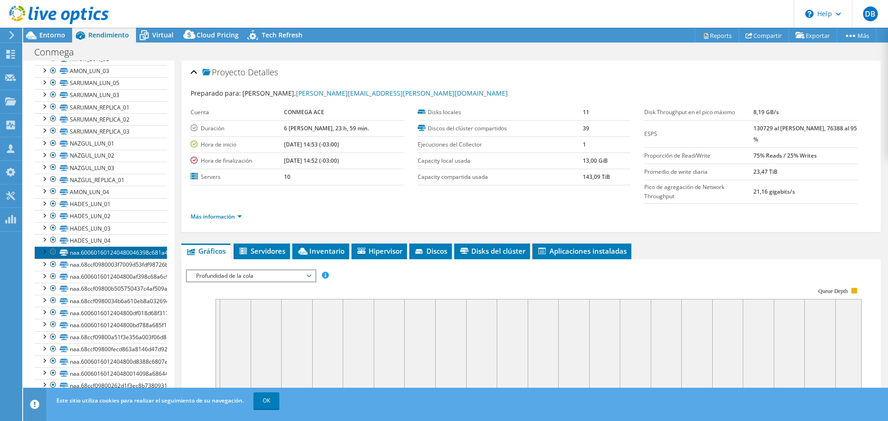
click at [109, 253] on link "naa.600601601240480046398c681a48df6d" at bounding box center [101, 253] width 132 height 12
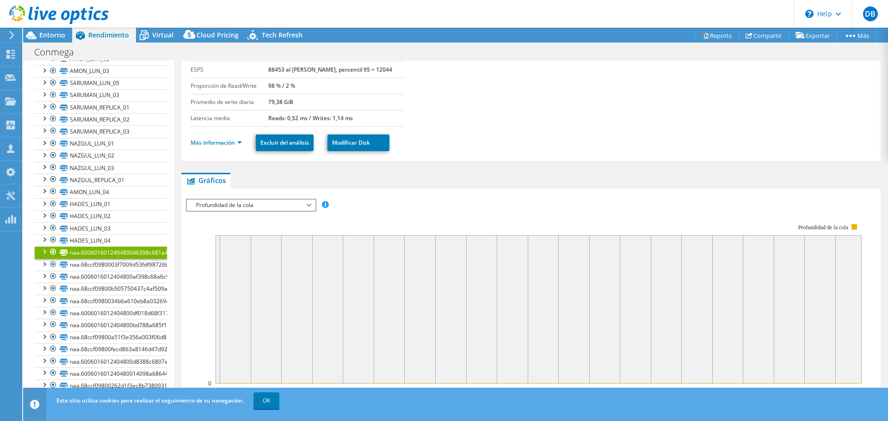
scroll to position [0, 0]
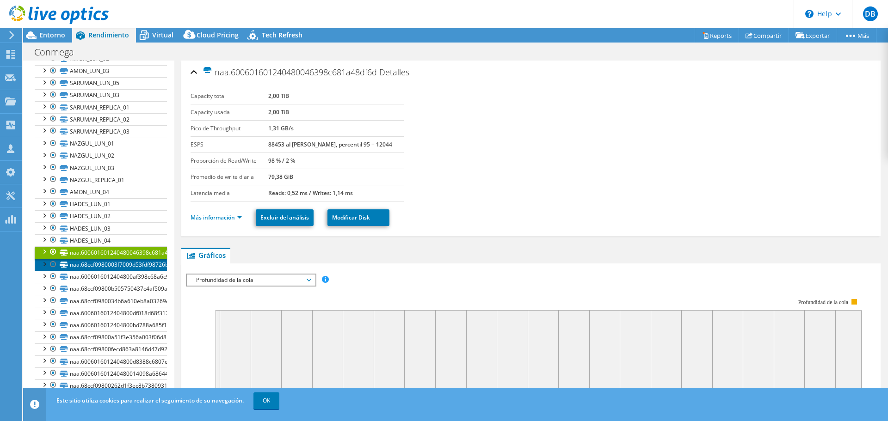
click at [83, 260] on link "naa.68ccf0980003f7009d53fdf98726bf56" at bounding box center [101, 265] width 132 height 12
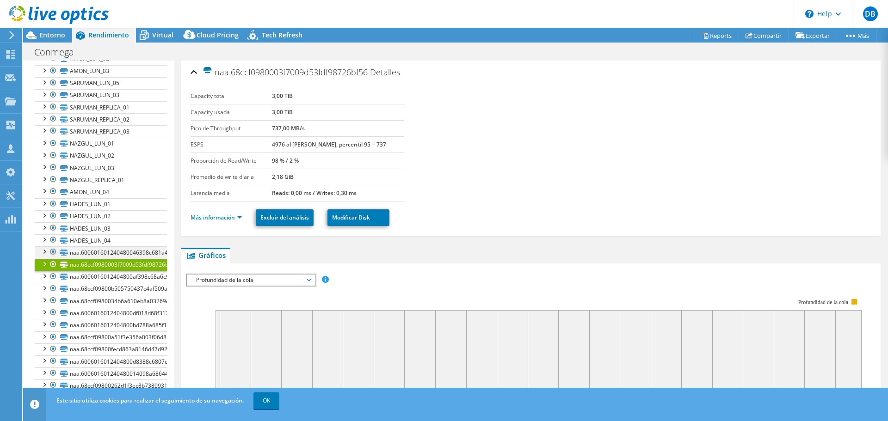
click at [40, 249] on div at bounding box center [43, 251] width 9 height 9
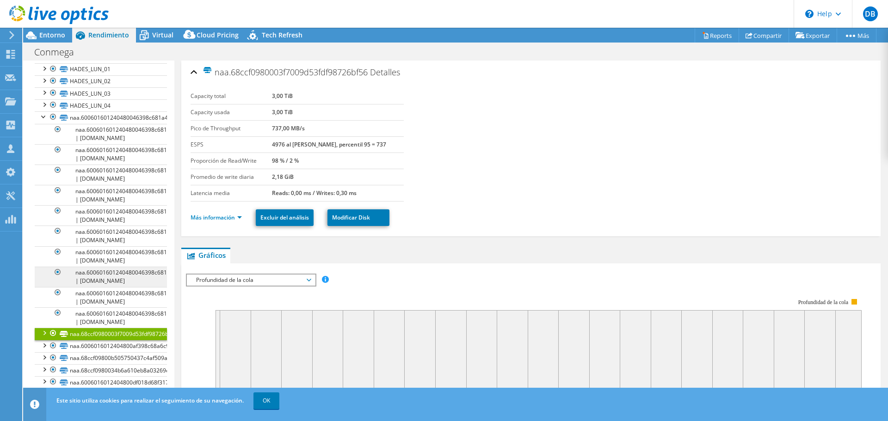
scroll to position [372, 0]
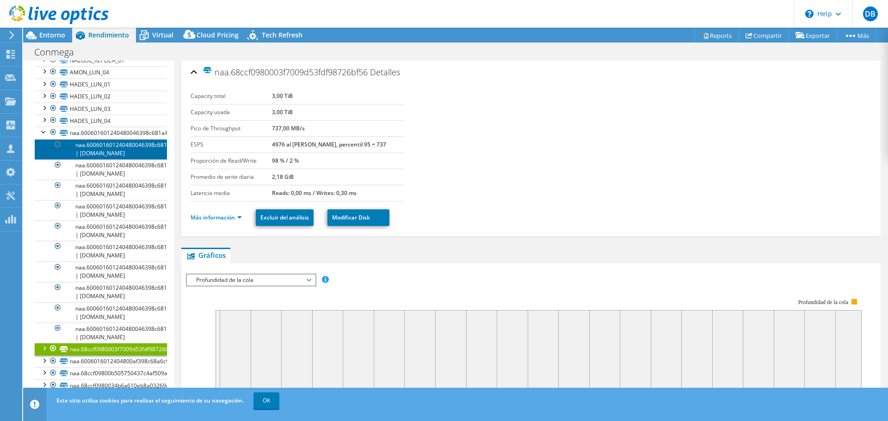
click at [118, 154] on link "naa.600601601240480046398c681a48df6d | [DOMAIN_NAME]" at bounding box center [101, 149] width 132 height 20
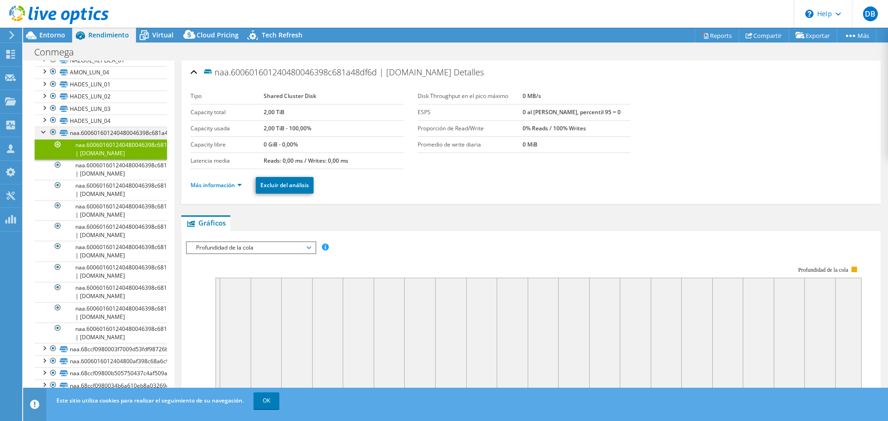
click at [43, 136] on div at bounding box center [43, 131] width 9 height 9
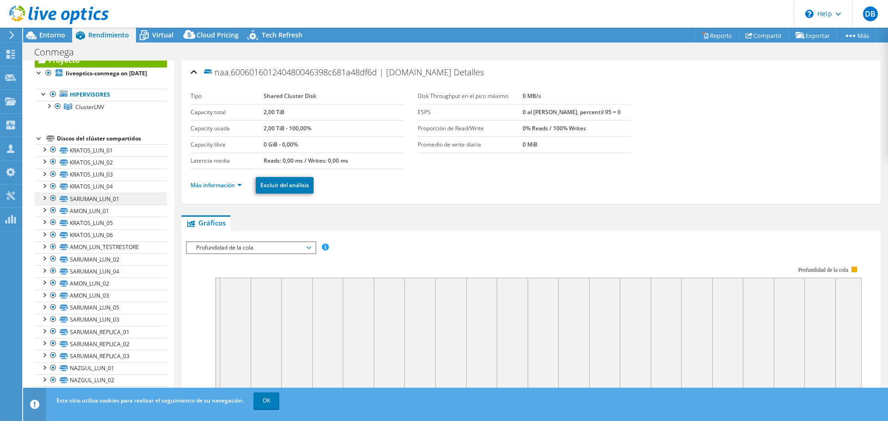
scroll to position [0, 0]
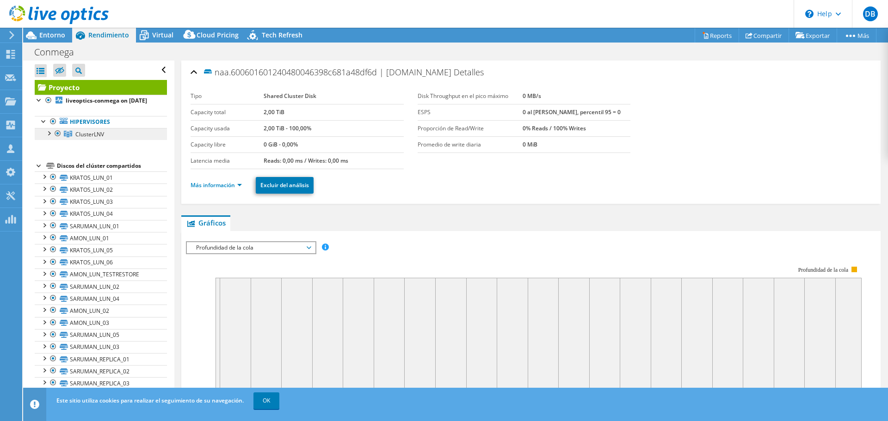
click at [78, 138] on span "ClusterLNV" at bounding box center [89, 134] width 29 height 8
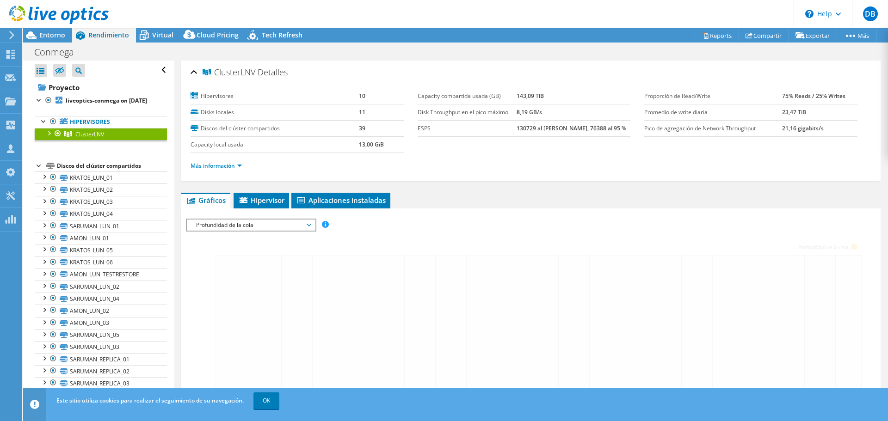
click at [52, 137] on div at bounding box center [48, 132] width 9 height 9
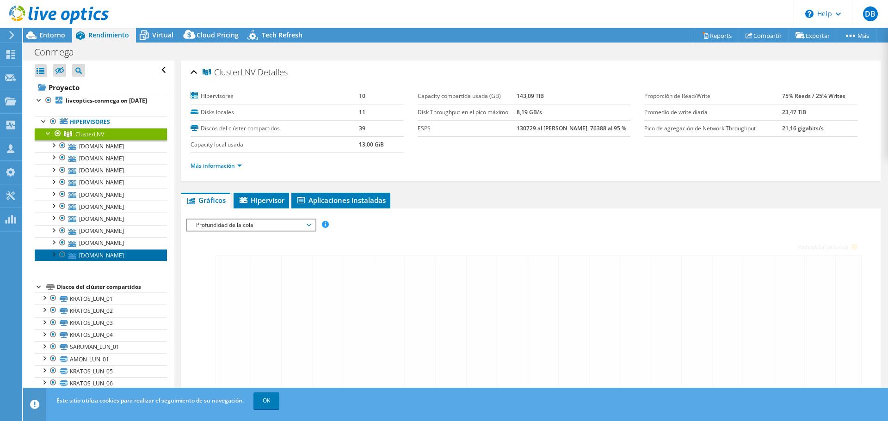
click at [87, 261] on link "[DOMAIN_NAME]" at bounding box center [101, 255] width 132 height 12
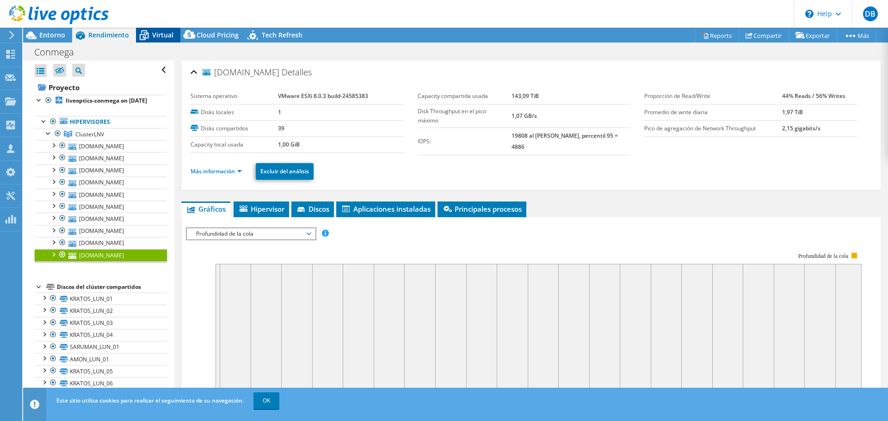
click at [164, 37] on span "Virtual" at bounding box center [162, 35] width 21 height 9
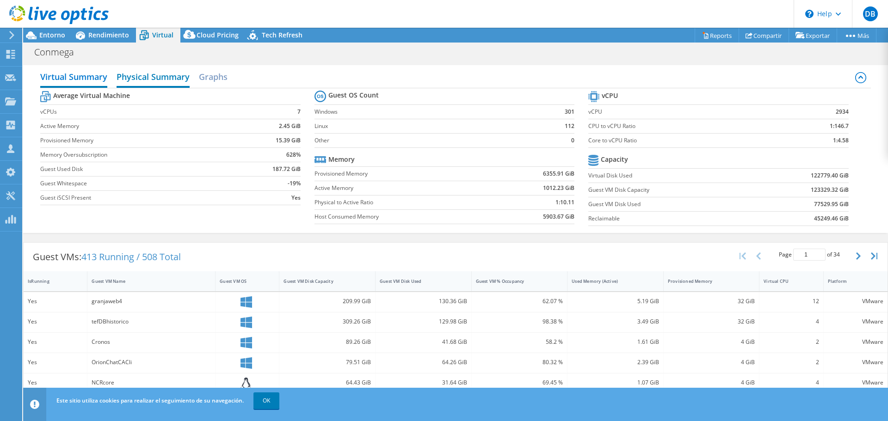
click at [149, 75] on h2 "Physical Summary" at bounding box center [153, 78] width 73 height 20
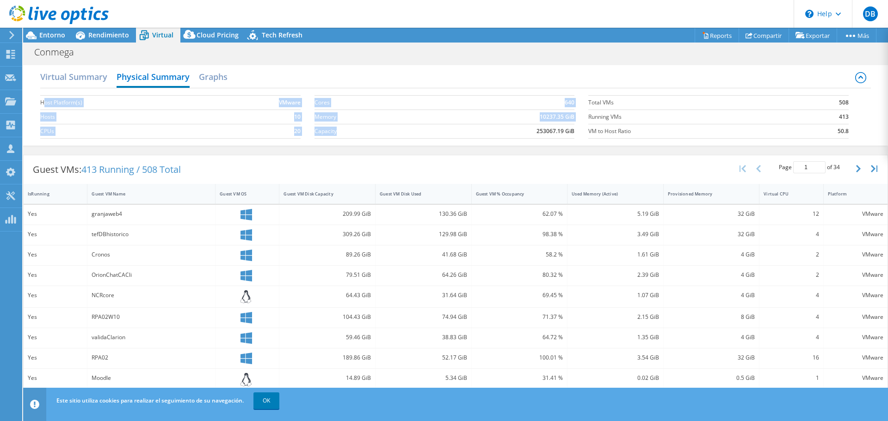
drag, startPoint x: 45, startPoint y: 104, endPoint x: 359, endPoint y: 127, distance: 315.4
click at [358, 127] on div "Host Platform(s) VMware Hosts 10 CPUs 20 Cores 640 Memory 10237.35 GiB Capacity…" at bounding box center [455, 115] width 830 height 55
click at [419, 141] on section "Cores 640 Memory 10237.35 GiB Capacity 253067.19 GiB" at bounding box center [452, 117] width 274 height 53
drag, startPoint x: 317, startPoint y: 117, endPoint x: 735, endPoint y: 124, distance: 418.2
click at [735, 124] on div "Host Platform(s) VMware Hosts 10 CPUs 20 Cores 640 Memory 10237.35 GiB Capacity…" at bounding box center [455, 115] width 830 height 55
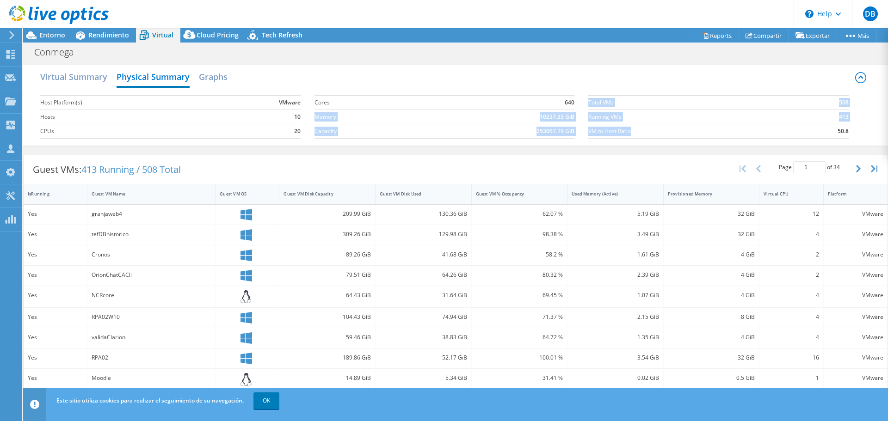
click at [686, 133] on label "VM to Host Ratio" at bounding box center [693, 131] width 210 height 9
drag, startPoint x: 585, startPoint y: 131, endPoint x: 815, endPoint y: 136, distance: 230.4
click at [815, 136] on tr "VM to Host Ratio 50.8" at bounding box center [718, 131] width 260 height 14
click at [723, 142] on section "Total VMs 508 Running VMs 413 VM to Host Ratio 50.8" at bounding box center [725, 117] width 274 height 53
